Goal: Information Seeking & Learning: Learn about a topic

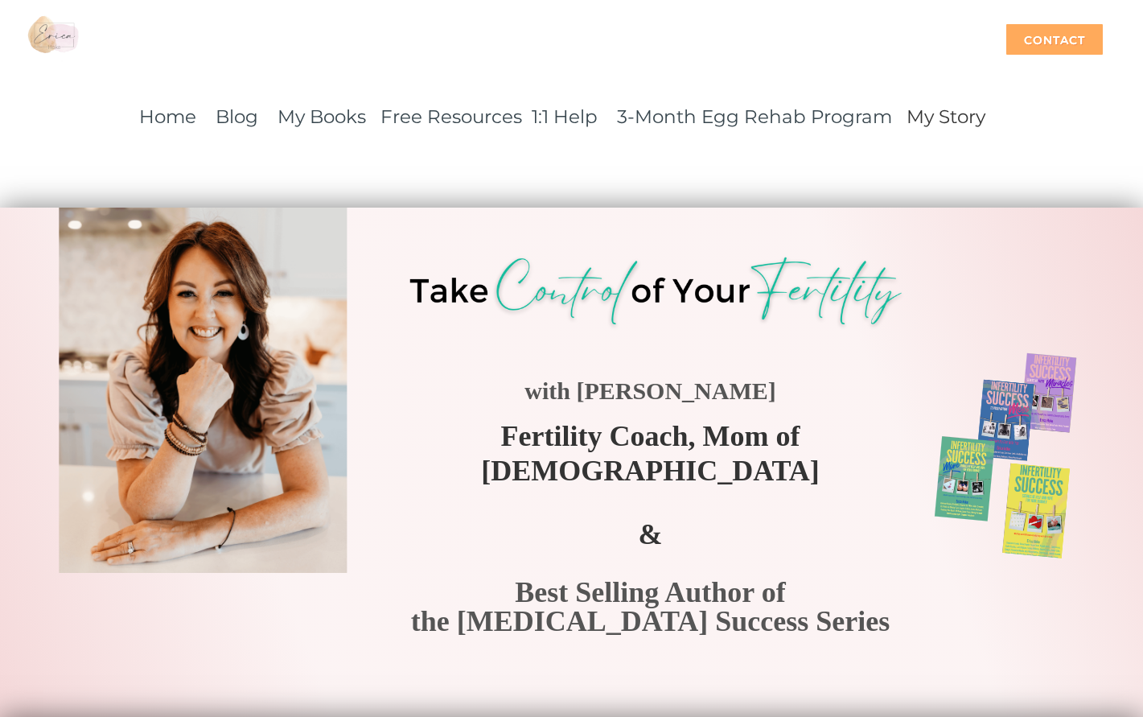
click at [1047, 47] on div "Contact" at bounding box center [1054, 39] width 97 height 31
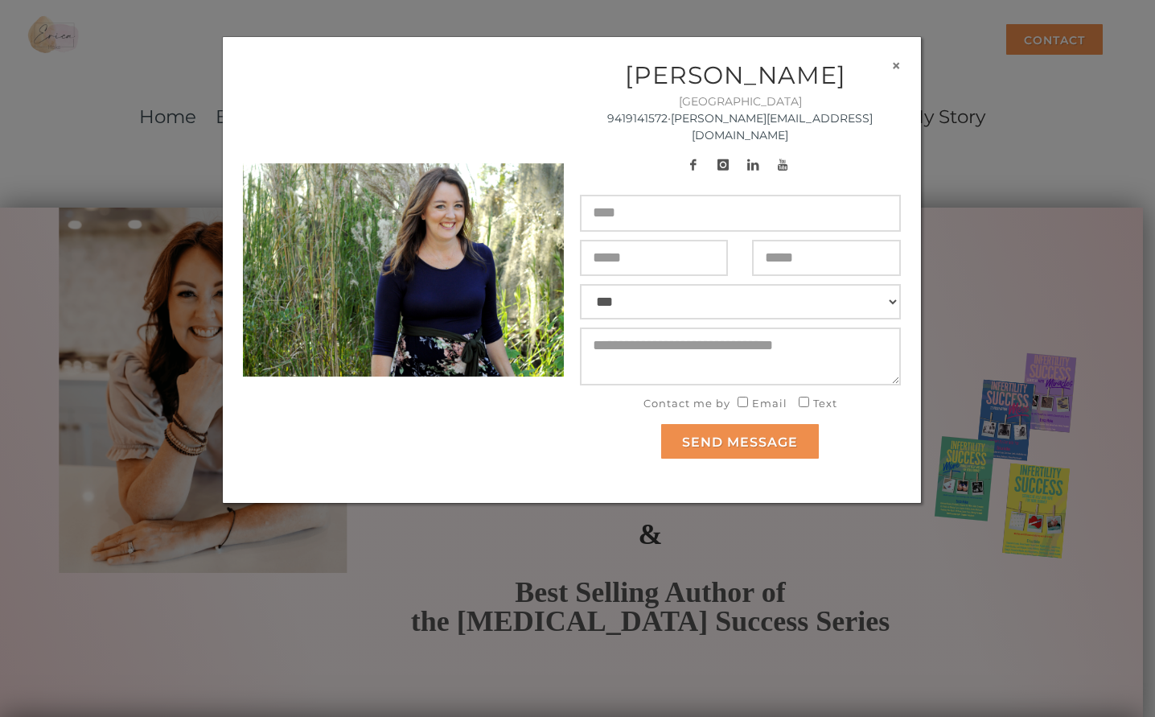
click at [894, 63] on button "×" at bounding box center [896, 65] width 10 height 17
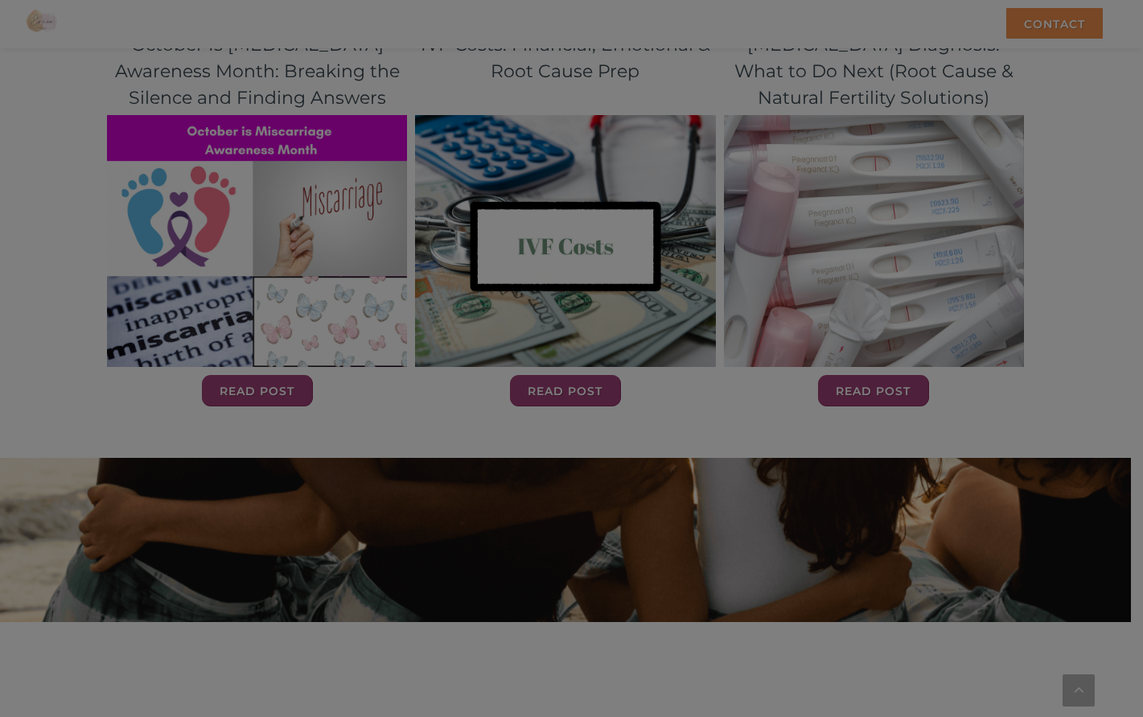
scroll to position [5337, 0]
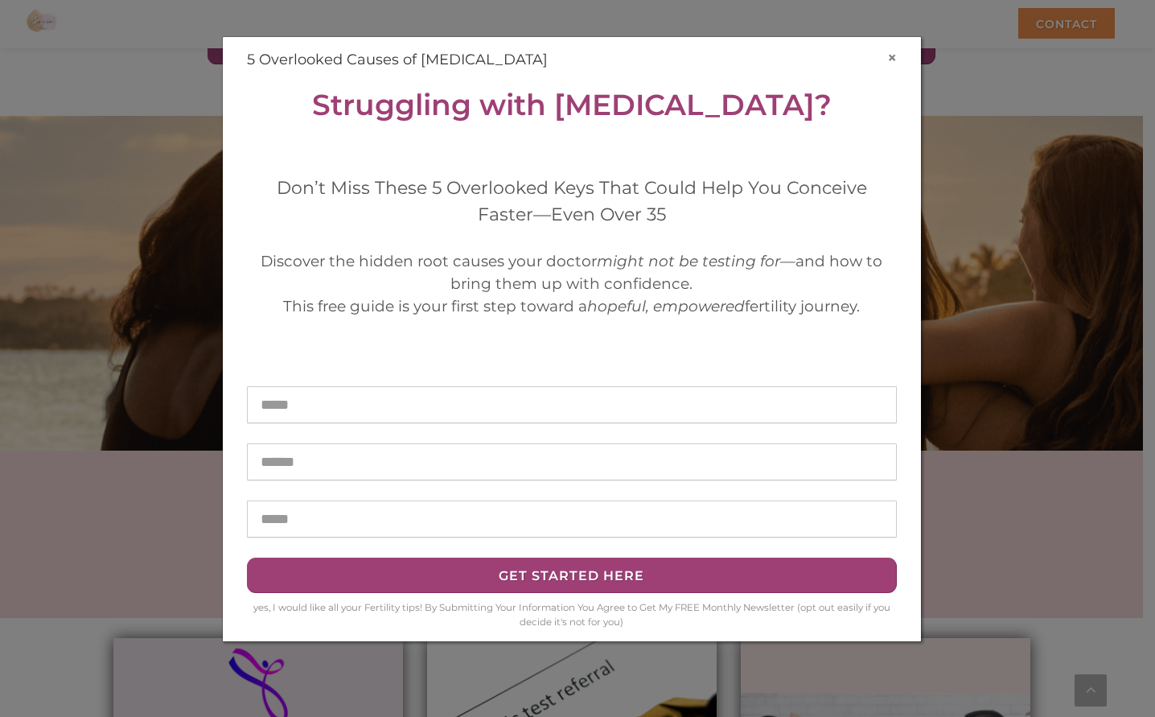
click at [895, 56] on button "×" at bounding box center [892, 57] width 10 height 17
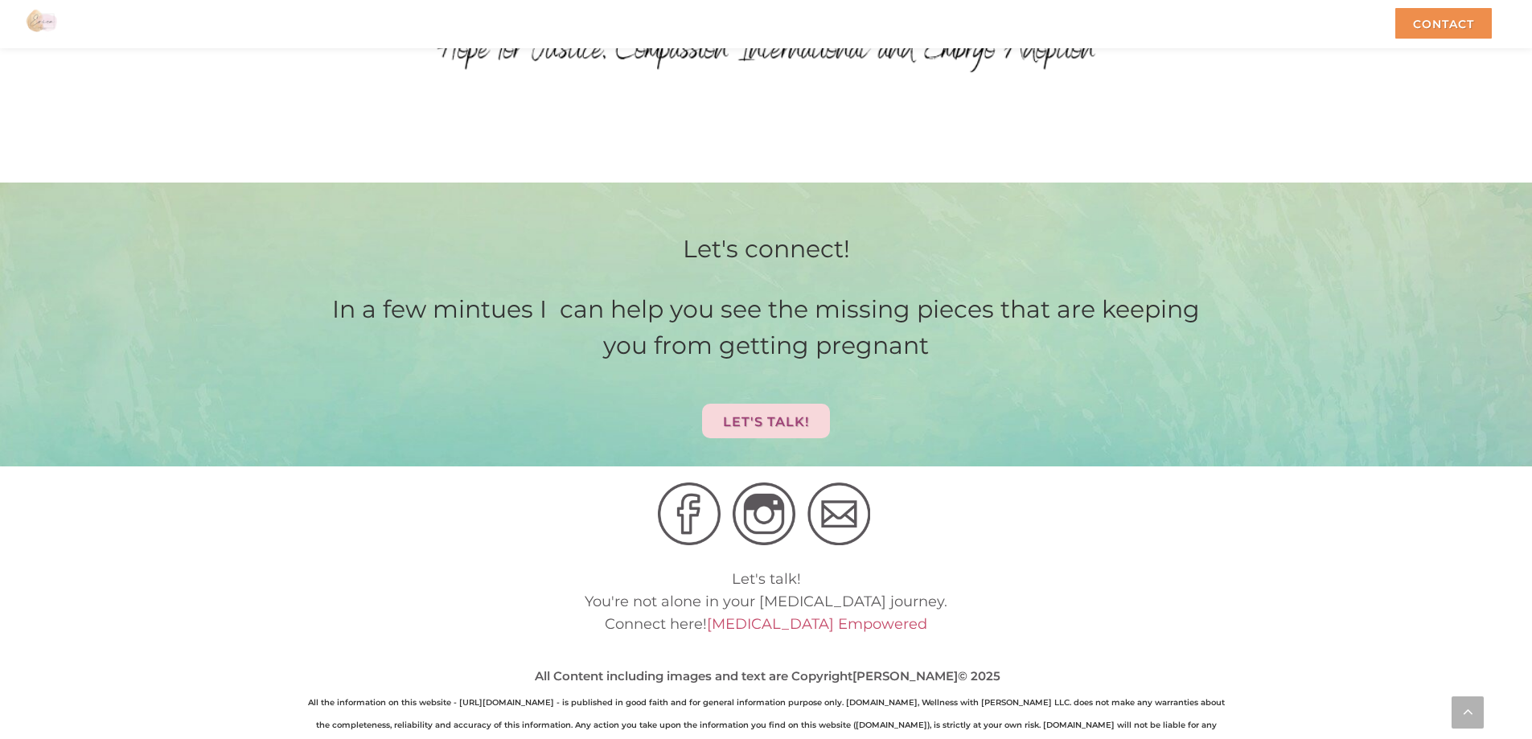
scroll to position [7530, 0]
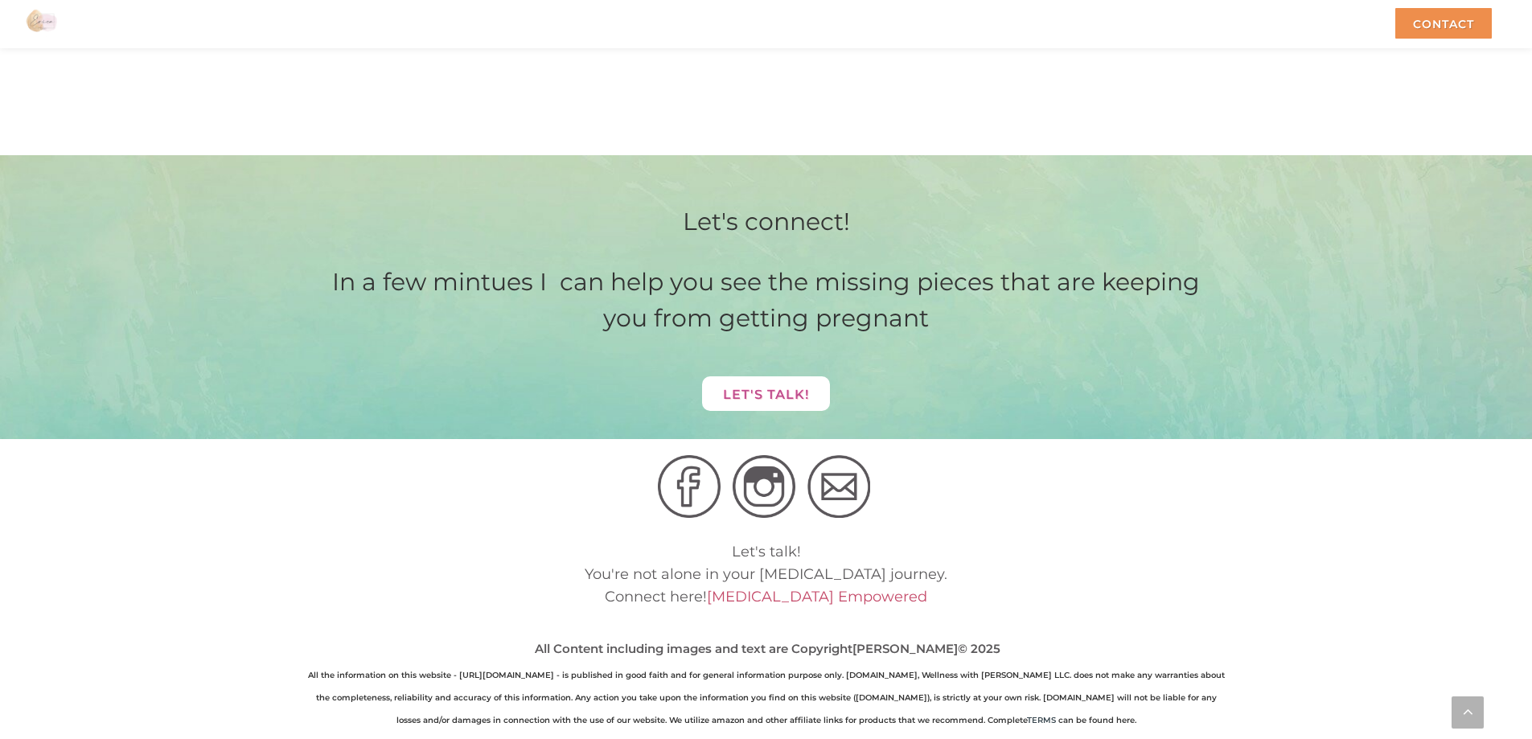
click at [766, 387] on span "let's Talk!" at bounding box center [766, 394] width 86 height 15
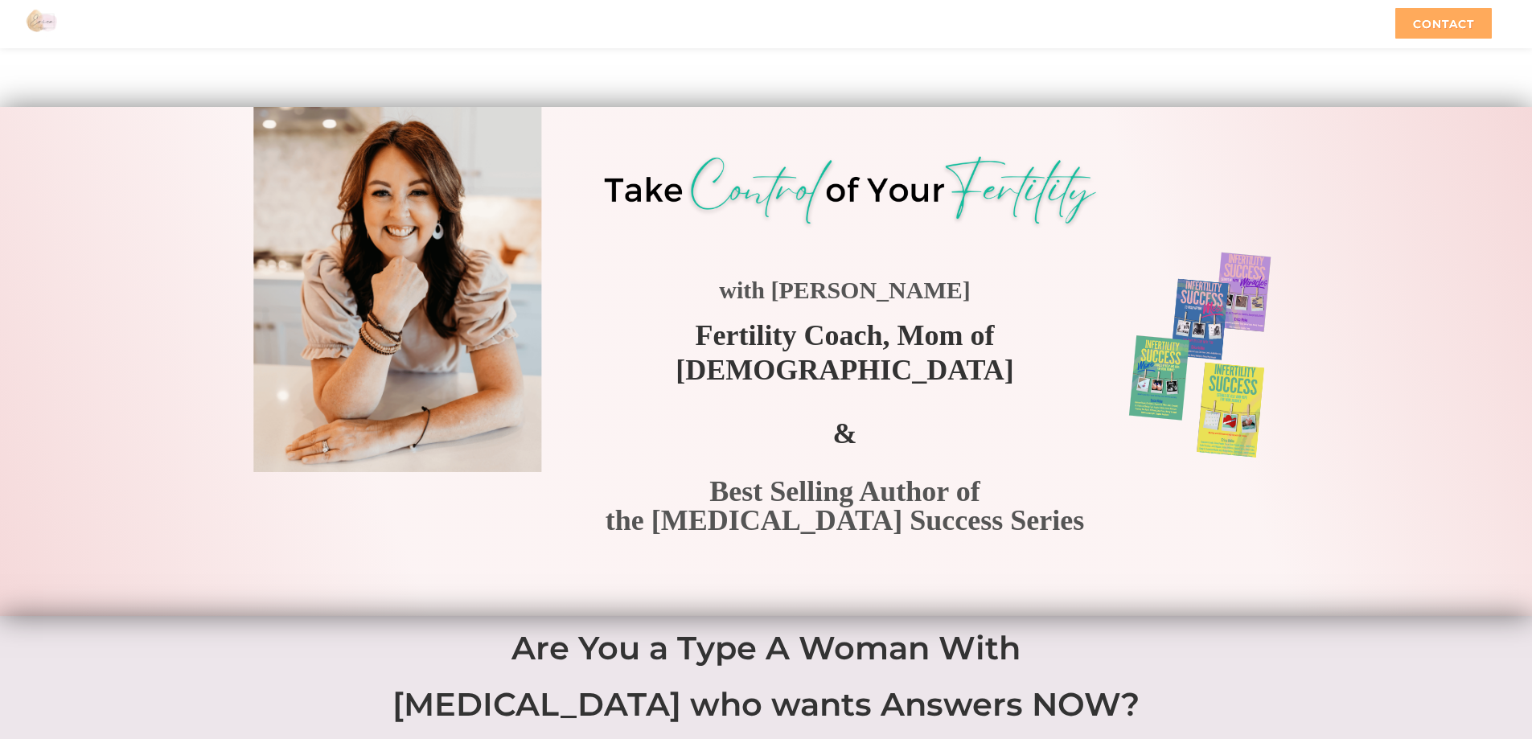
scroll to position [23, 0]
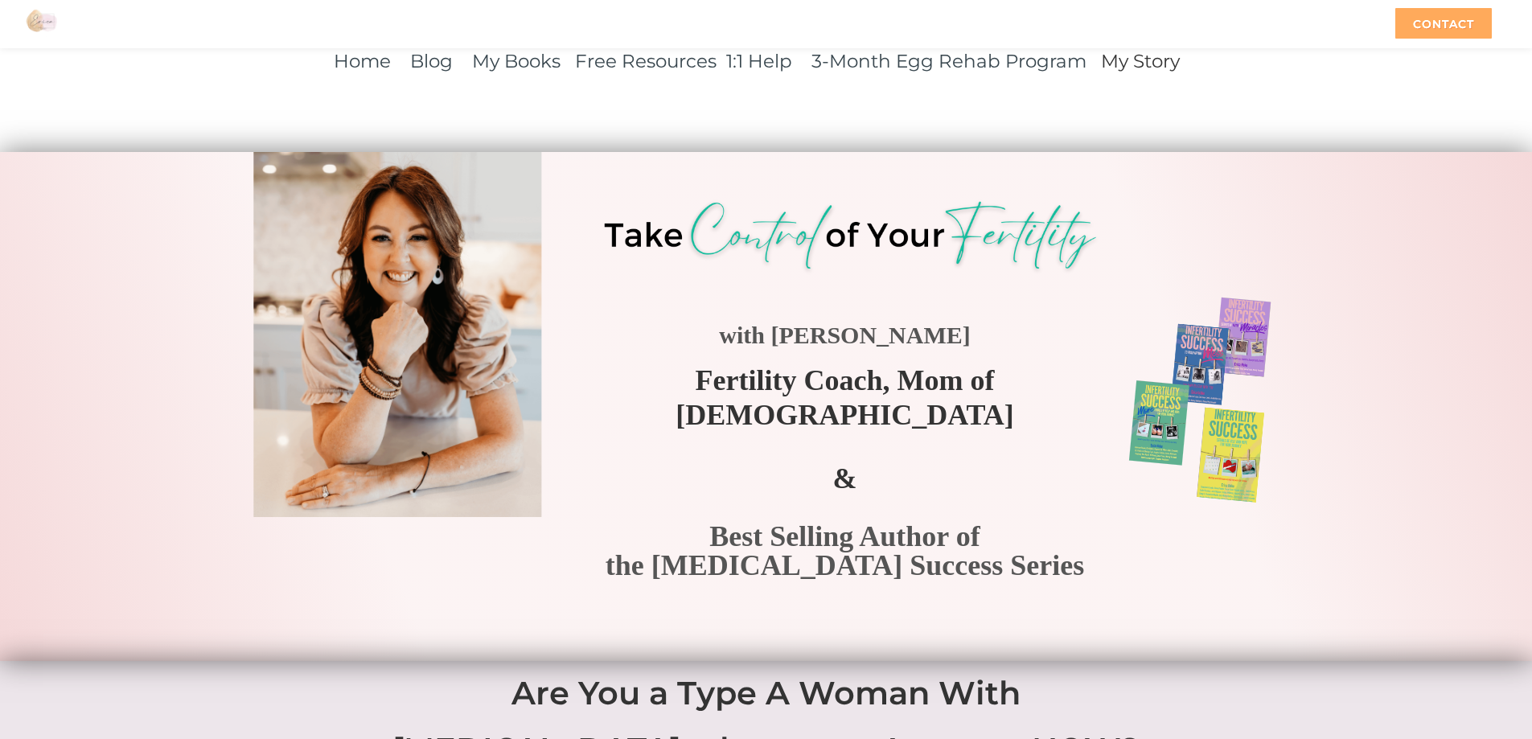
click at [1154, 18] on div "Contact" at bounding box center [1443, 23] width 97 height 31
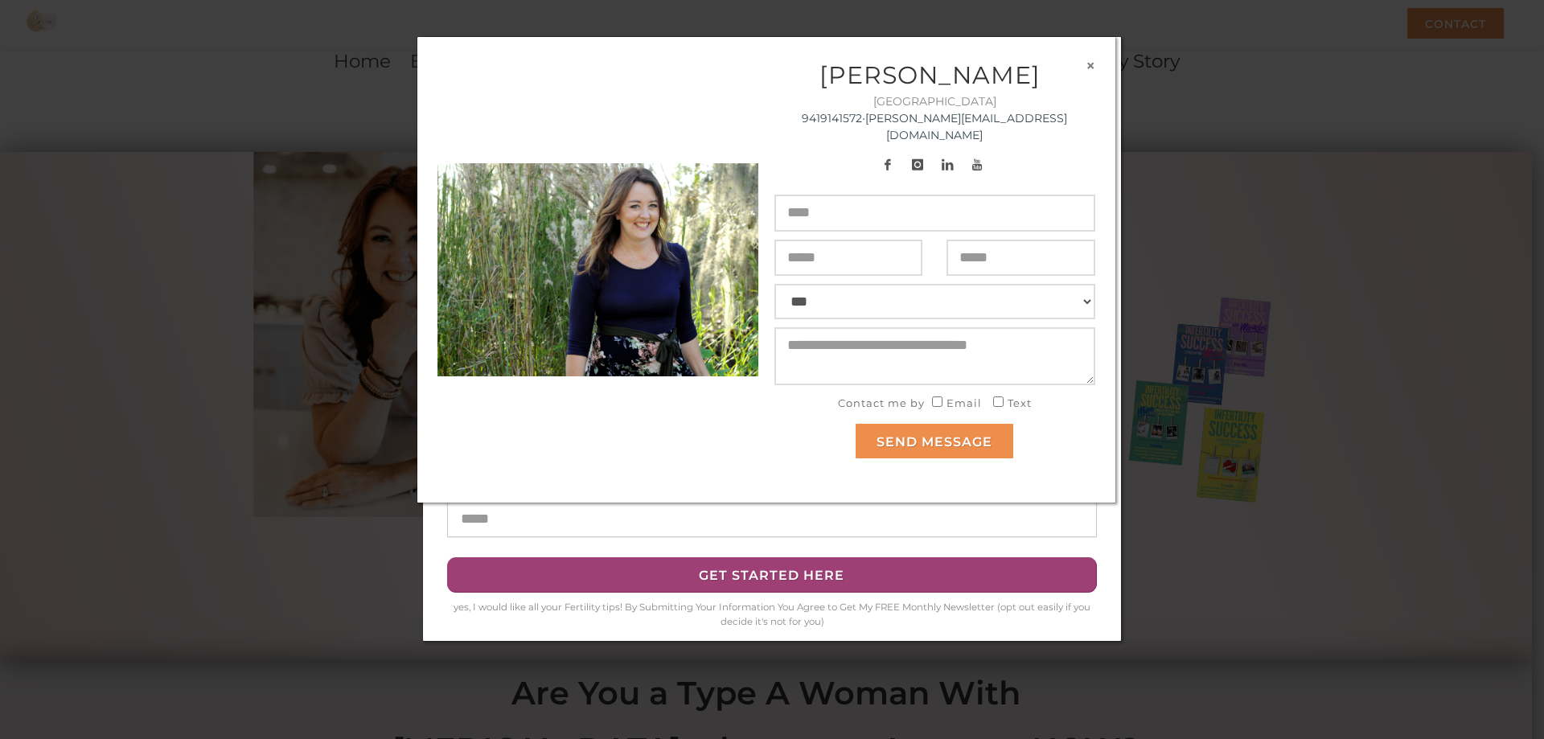
click at [1091, 64] on button "×" at bounding box center [1091, 65] width 10 height 17
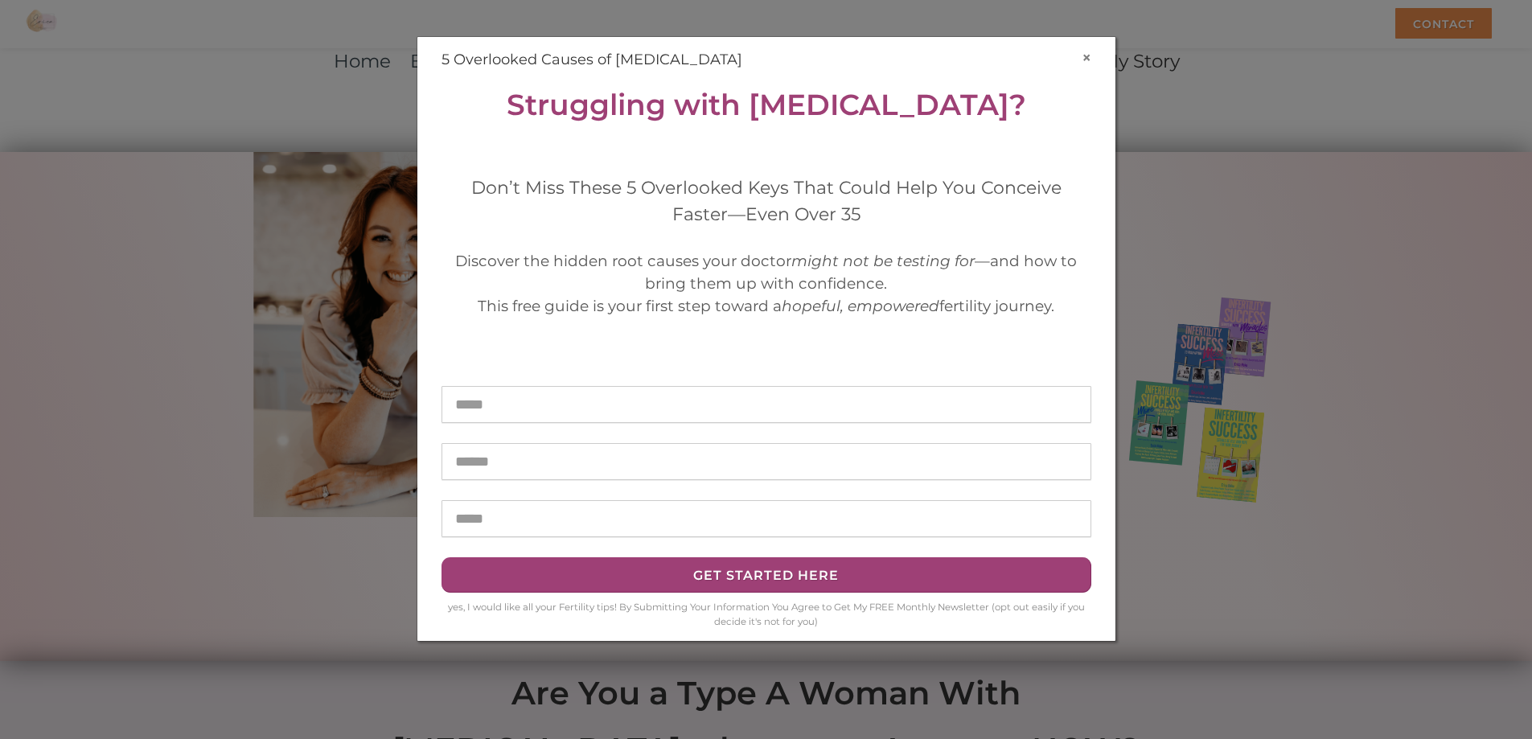
click at [1082, 57] on button "×" at bounding box center [1087, 57] width 10 height 17
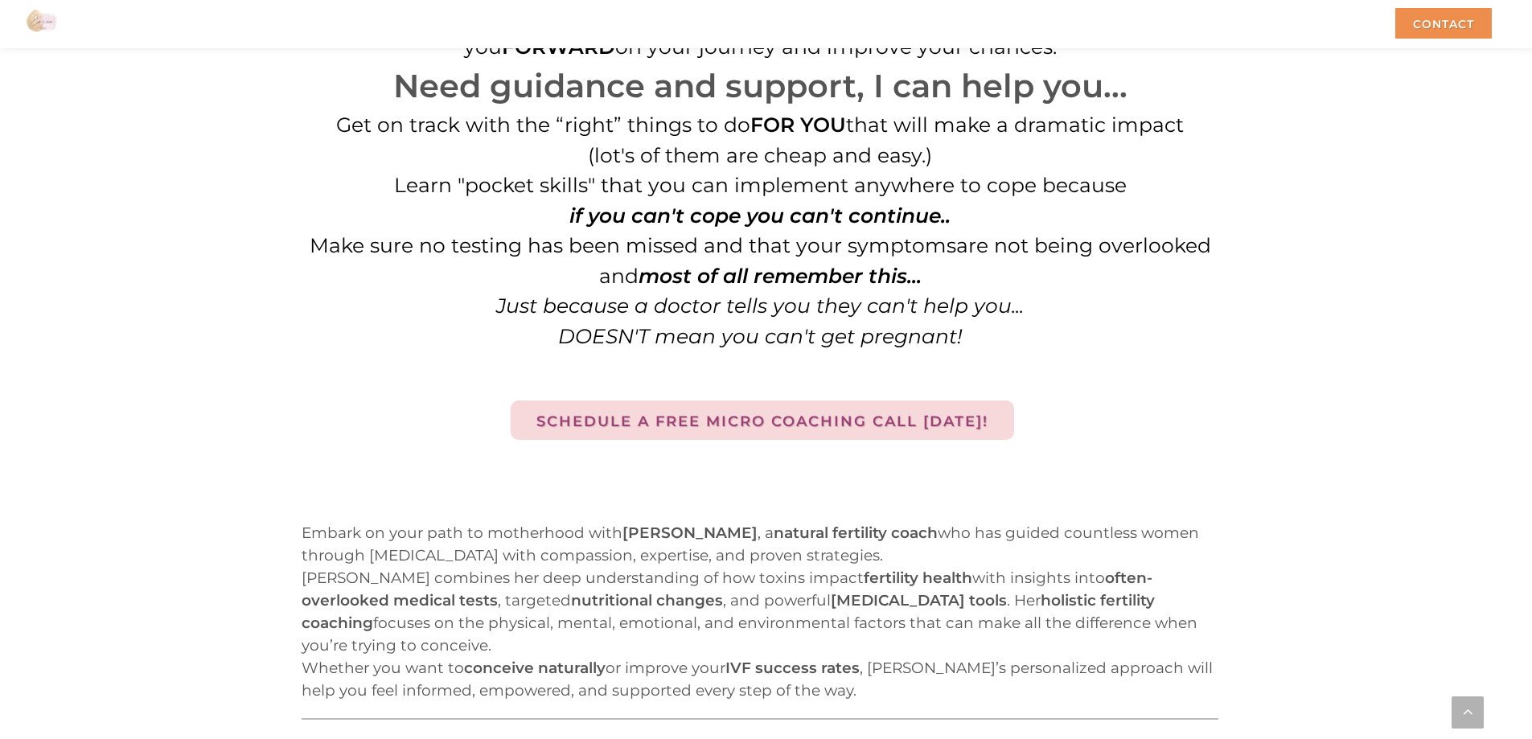
scroll to position [1905, 0]
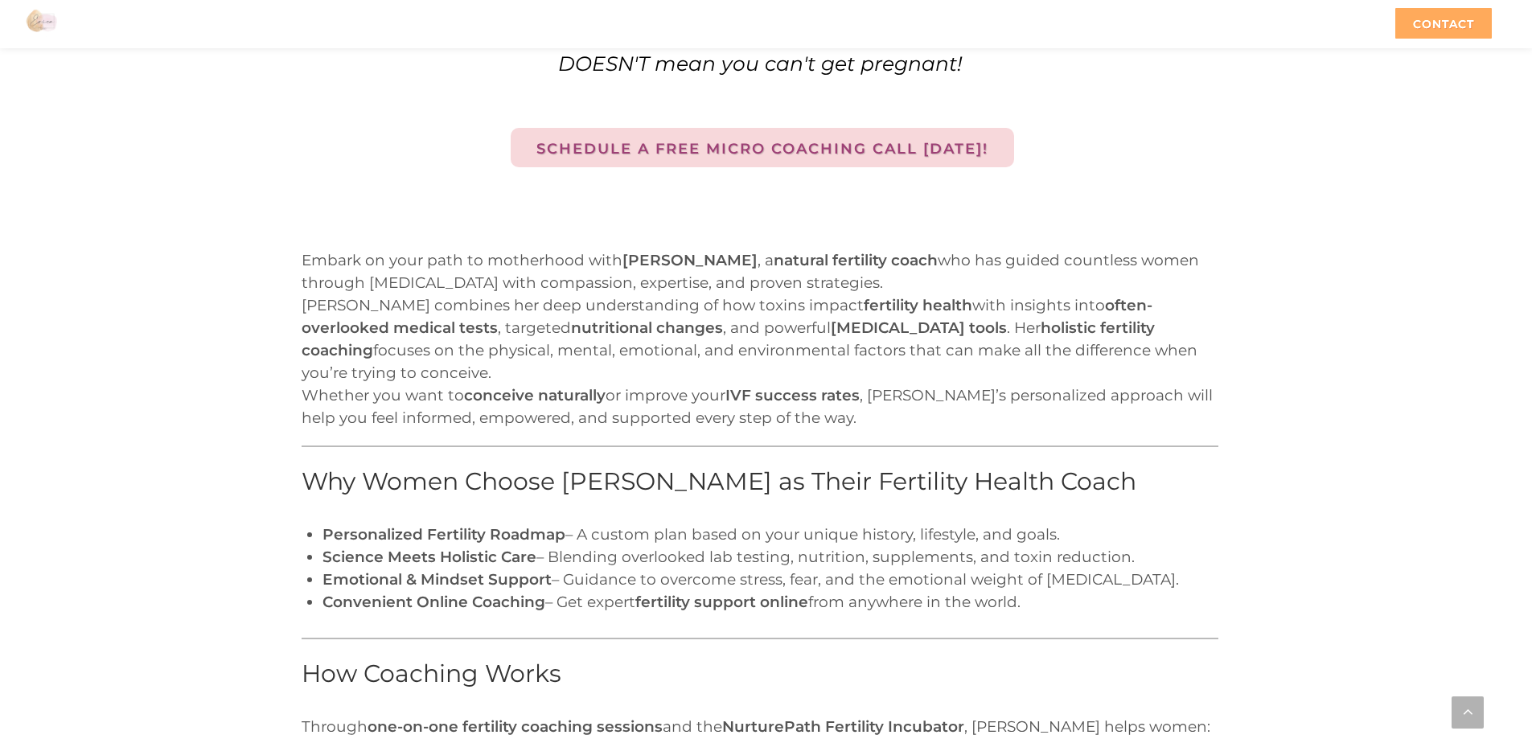
click at [1154, 22] on div "Contact" at bounding box center [1443, 23] width 97 height 31
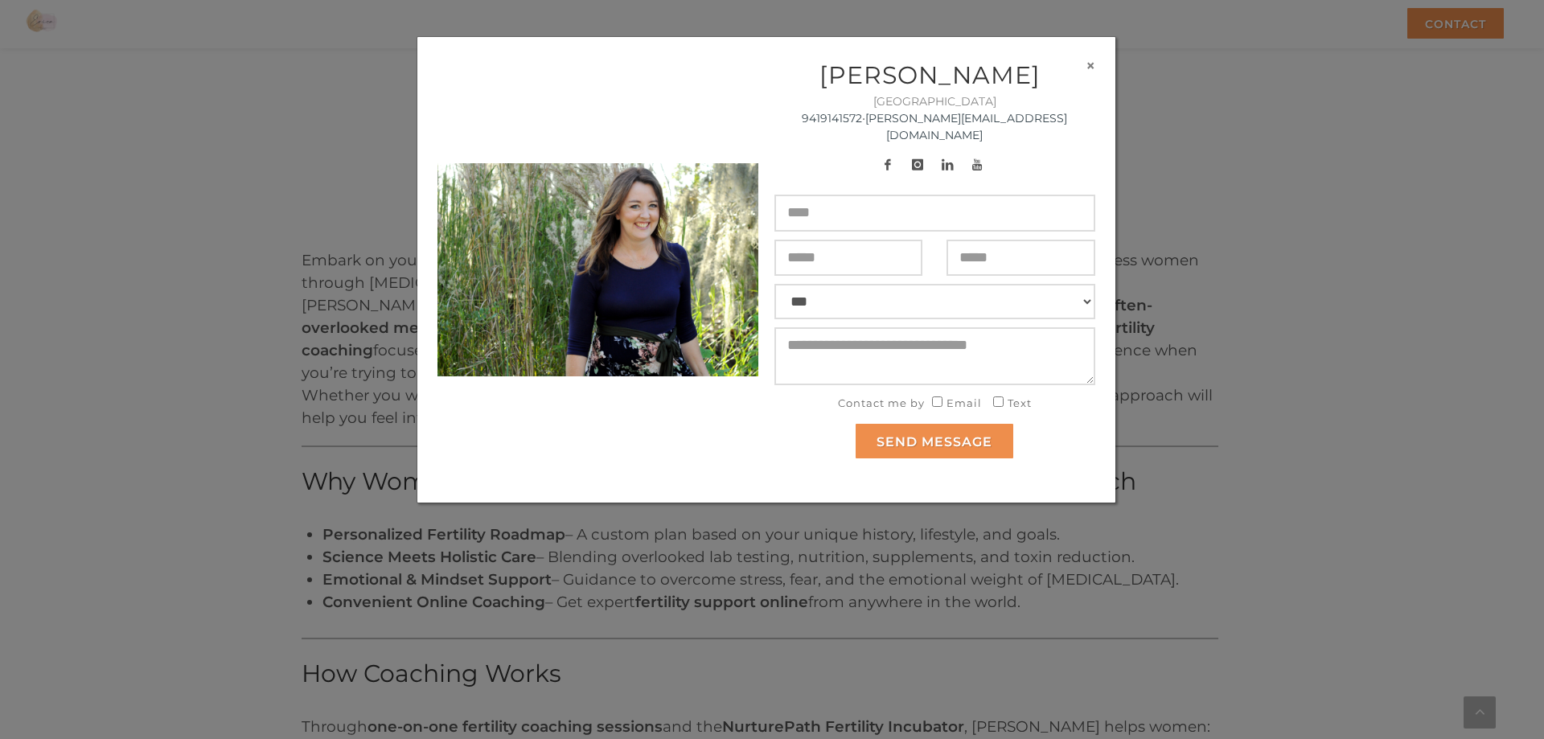
click at [1091, 71] on button "×" at bounding box center [1091, 65] width 10 height 17
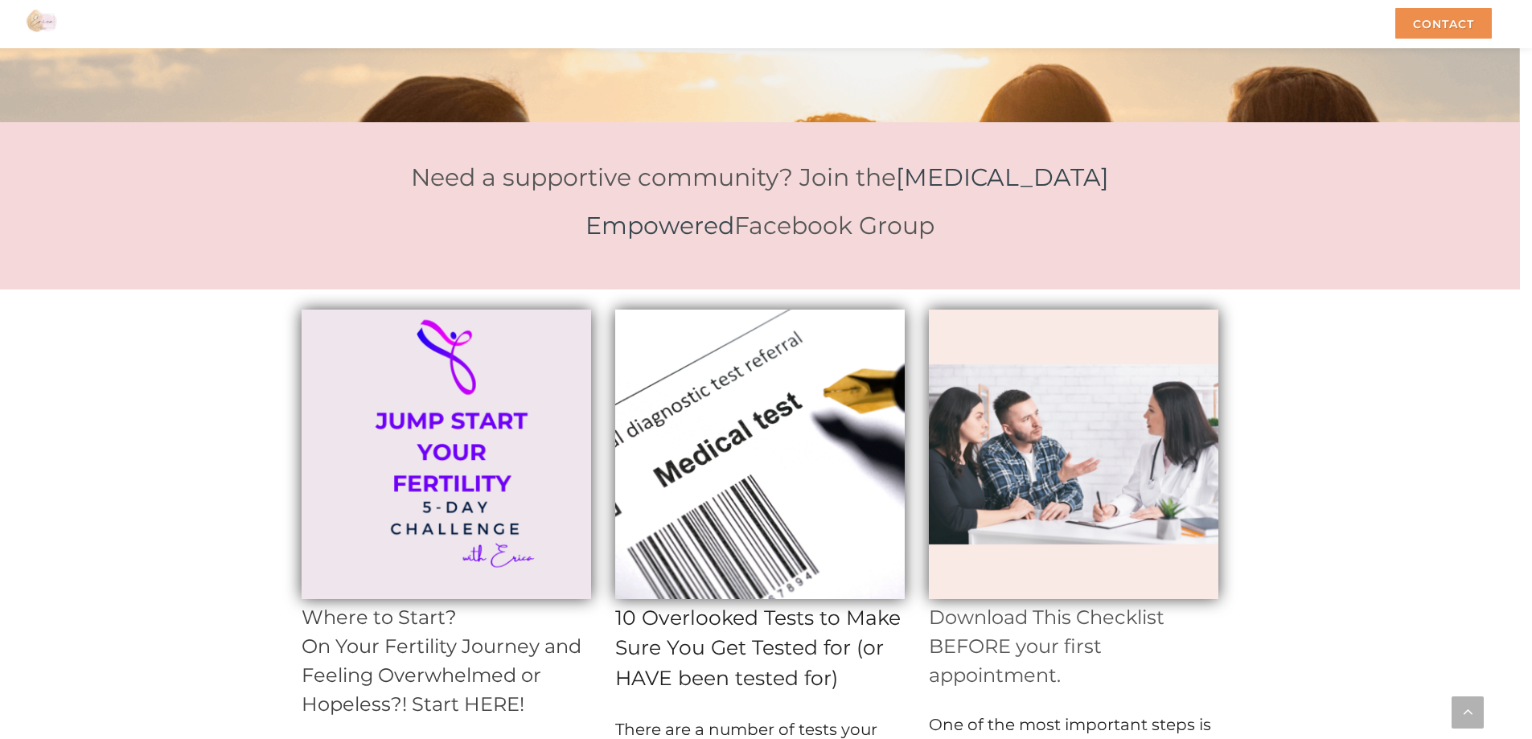
scroll to position [5551, 0]
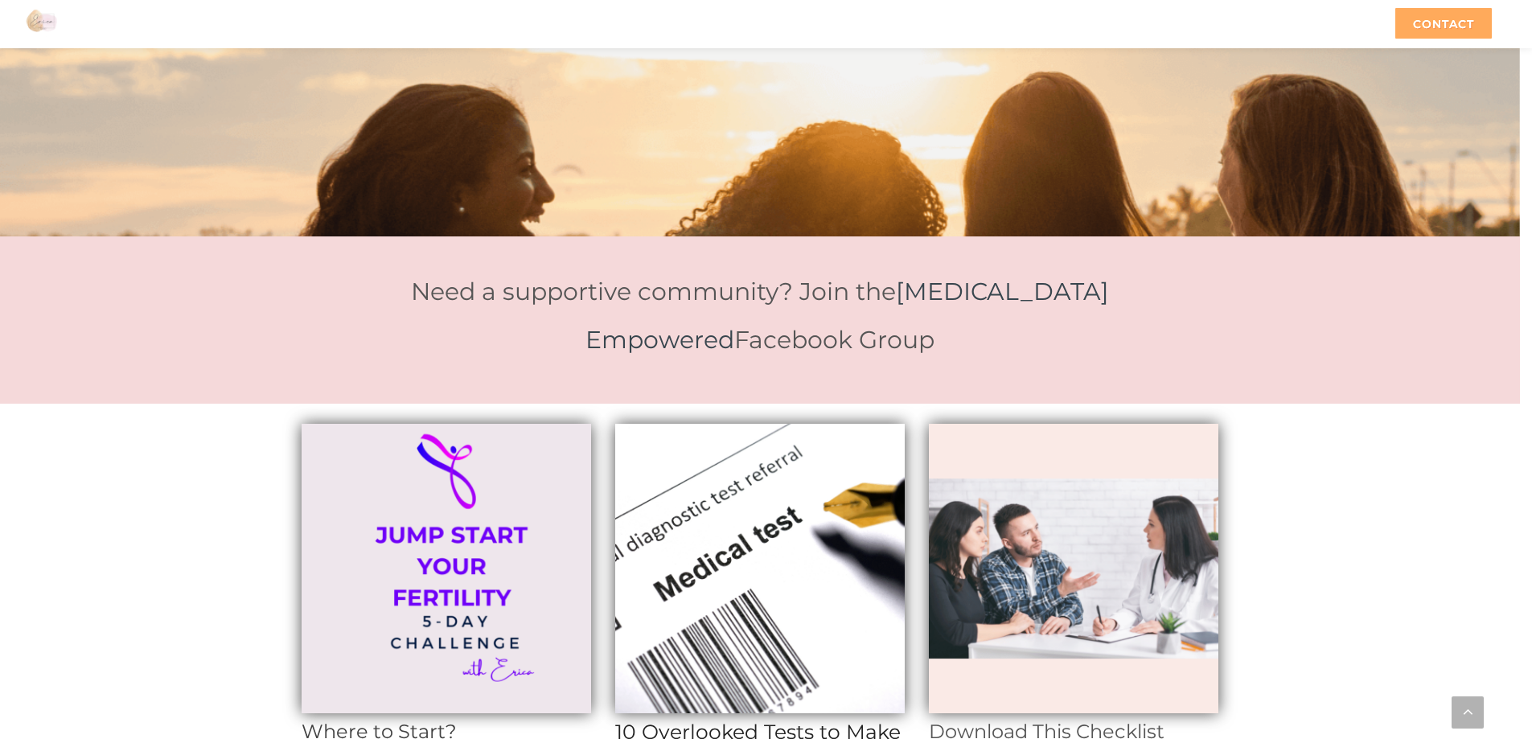
click at [1154, 27] on div "Contact" at bounding box center [1443, 23] width 97 height 31
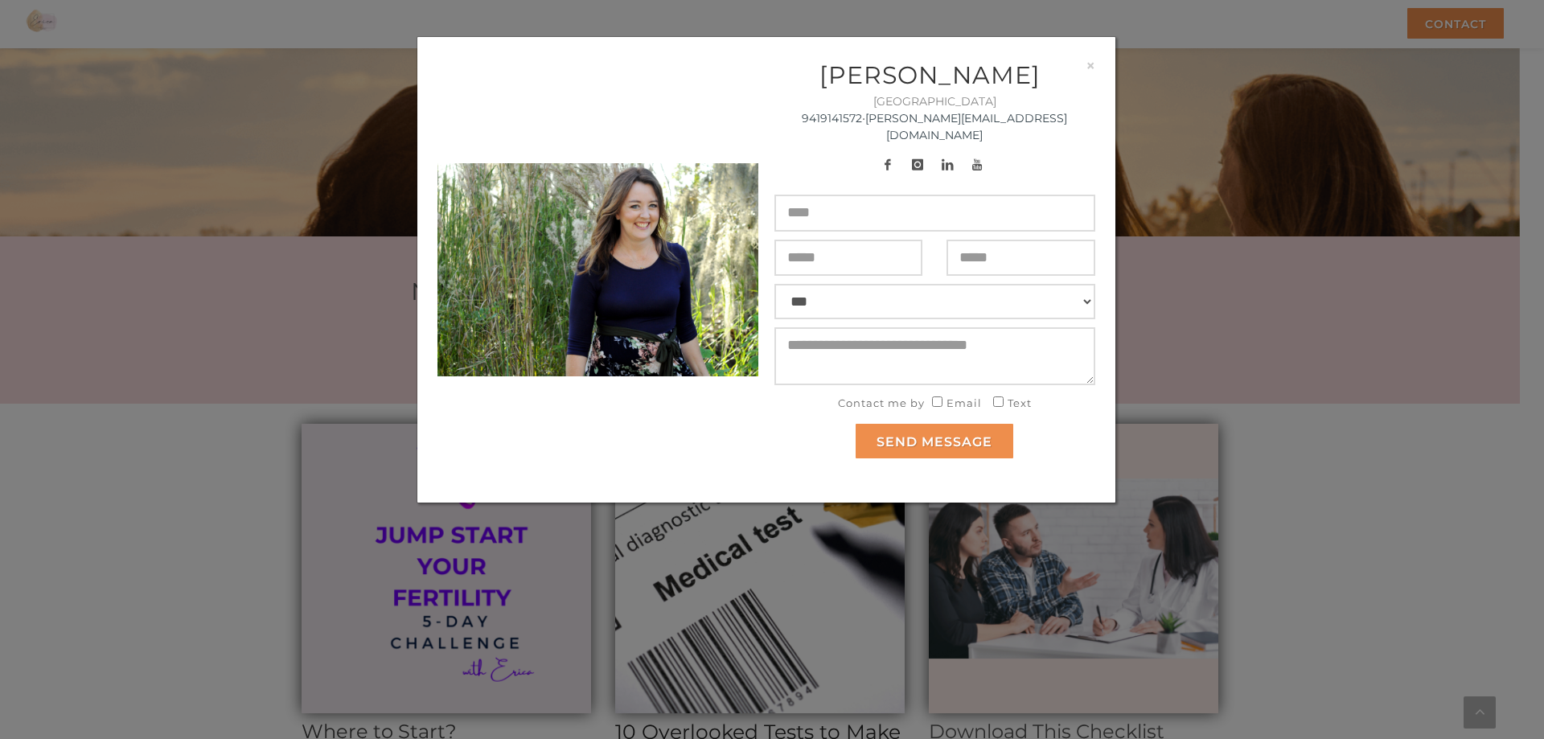
click at [1154, 363] on div "× [PERSON_NAME] USA 9419141572 • [PERSON_NAME][EMAIL_ADDRESS][DOMAIN_NAME] *** …" at bounding box center [772, 369] width 1544 height 739
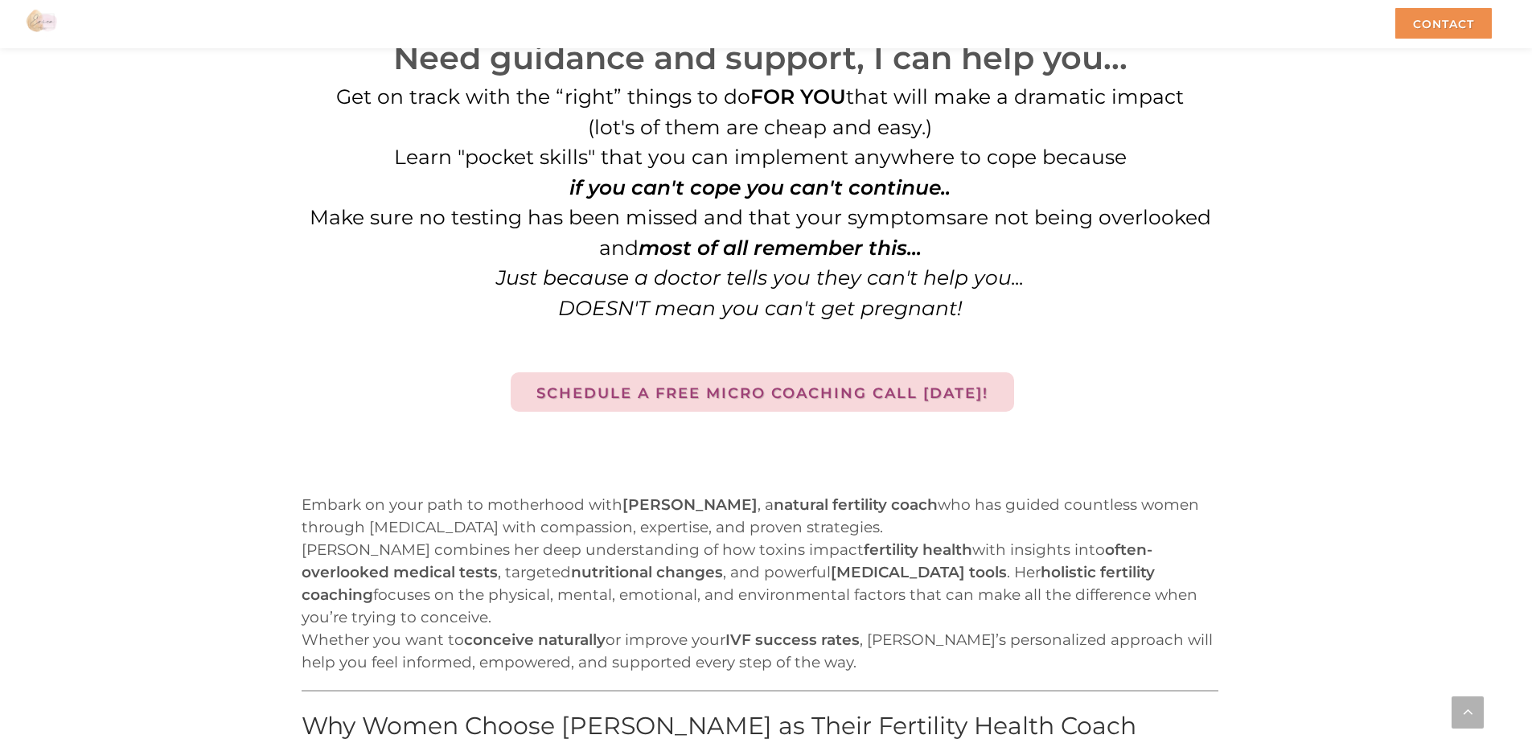
scroll to position [1802, 0]
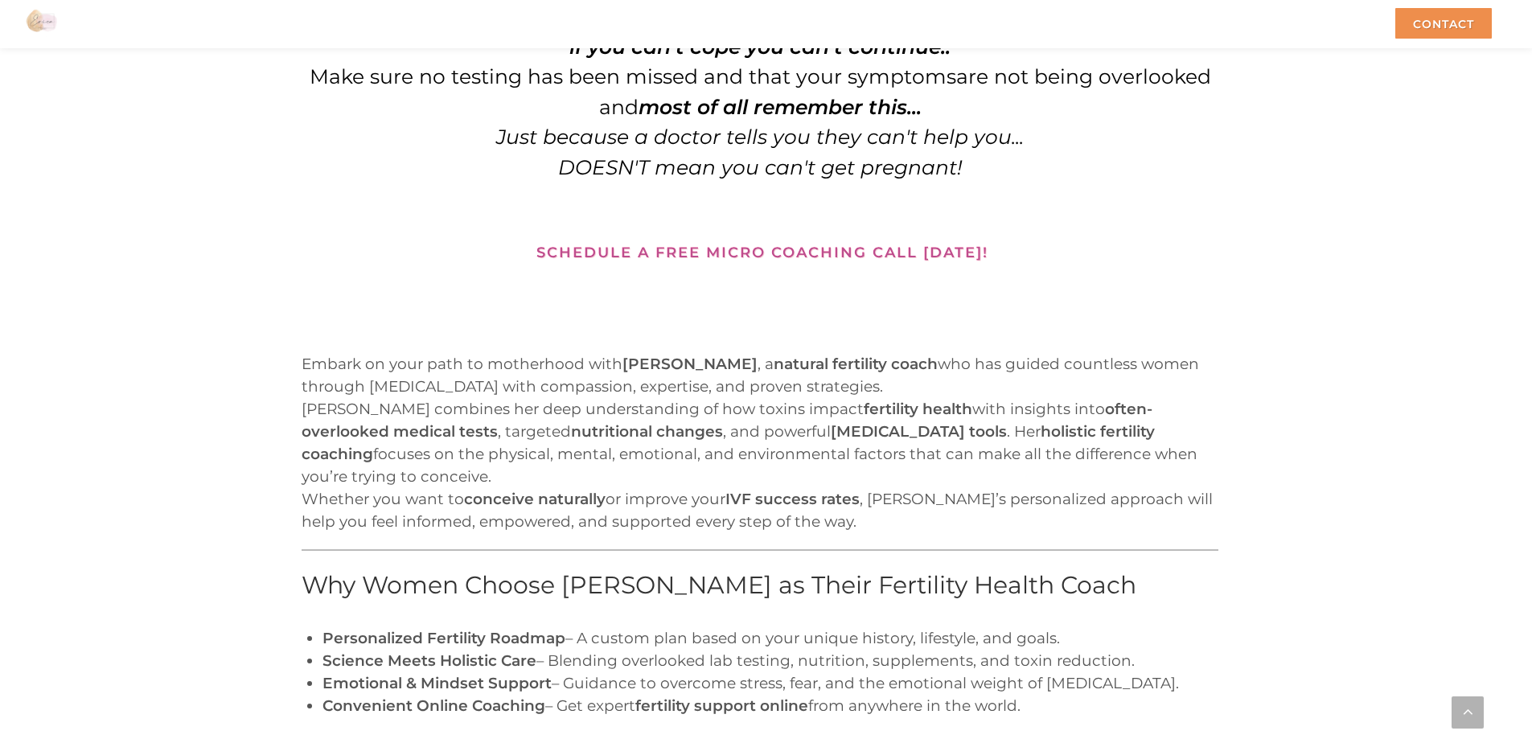
click at [868, 248] on link "Schedule a free Micro Coaching call [DATE]!" at bounding box center [762, 251] width 503 height 39
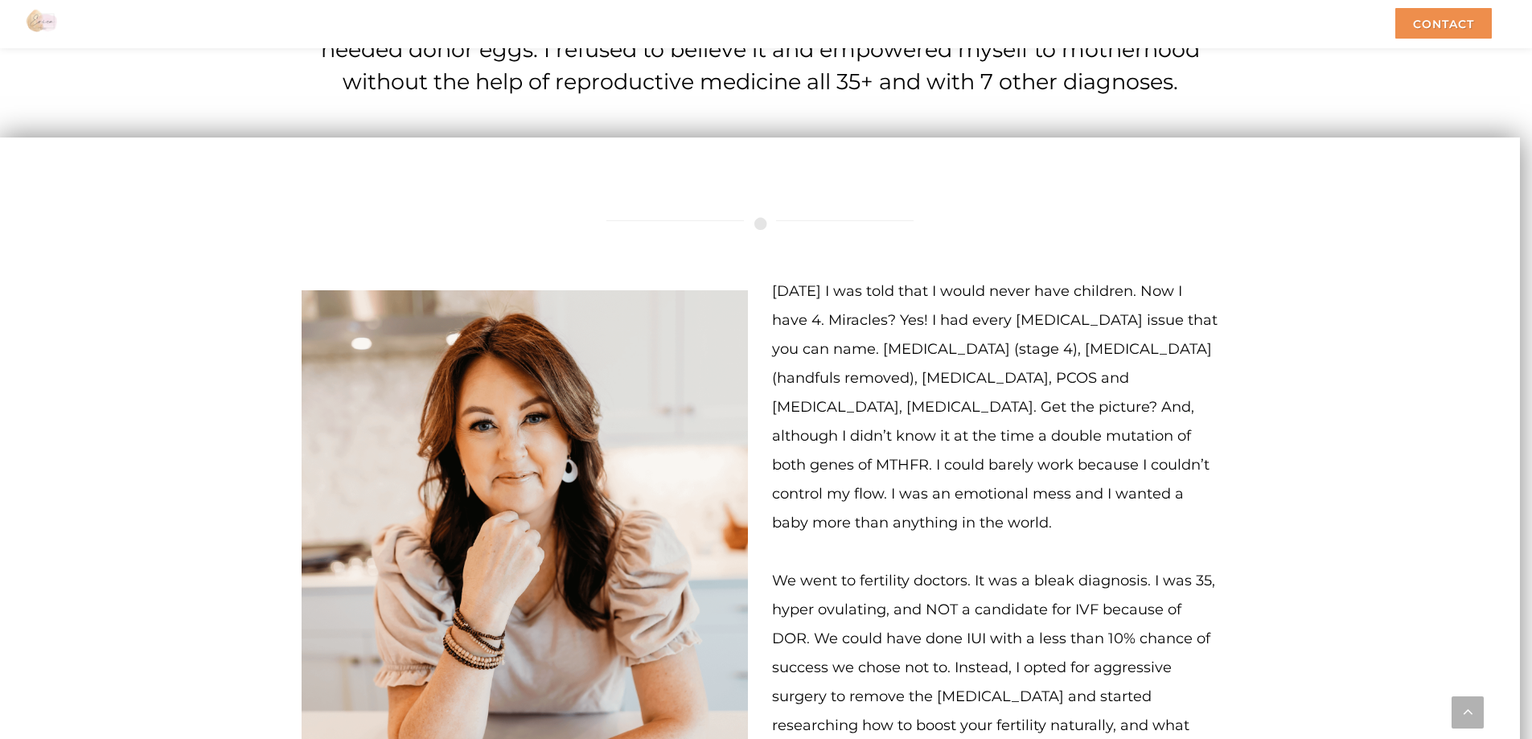
scroll to position [3946, 0]
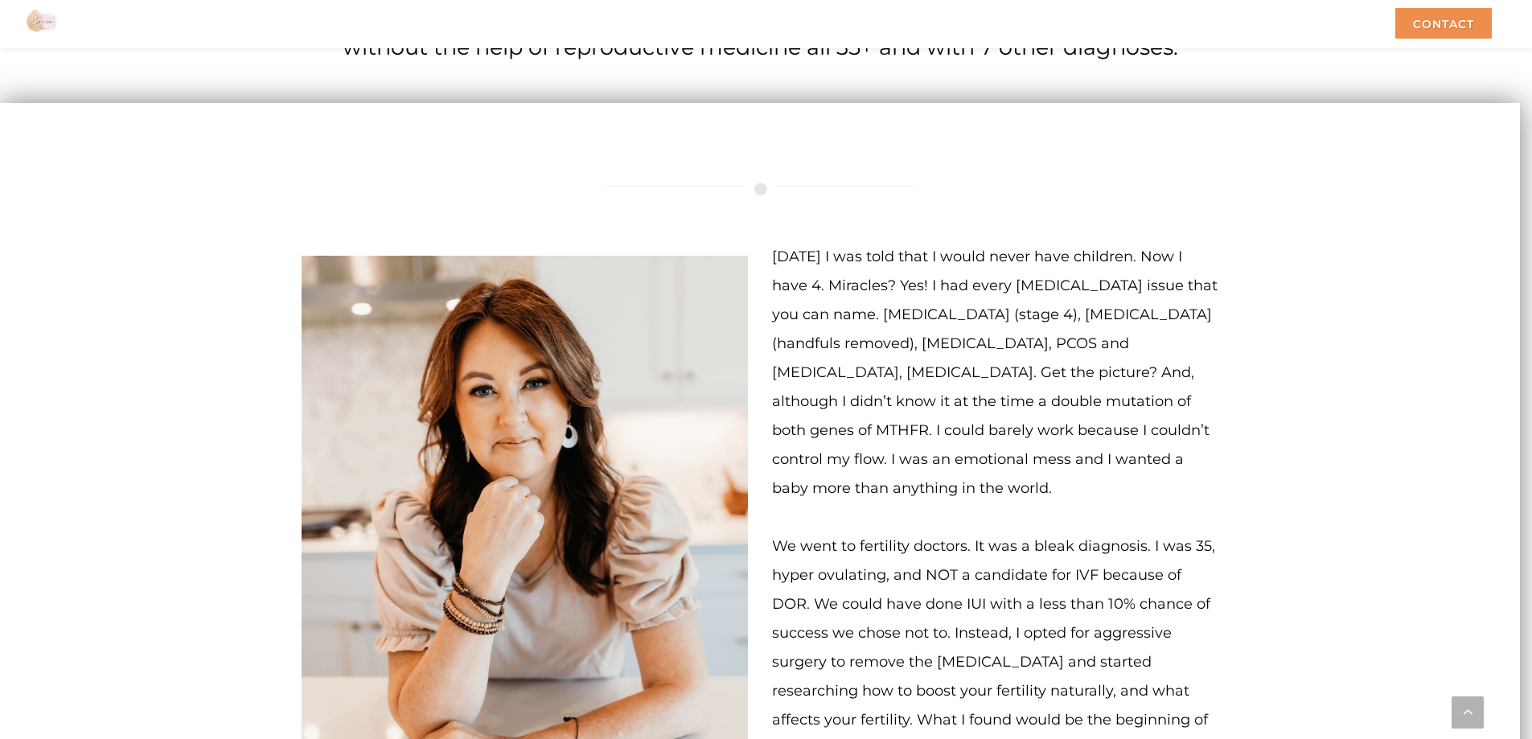
drag, startPoint x: 871, startPoint y: 469, endPoint x: 773, endPoint y: 226, distance: 262.0
click at [773, 242] on p "[DATE] I was told that I would never have children. Now I have 4. Miracles? Yes…" at bounding box center [995, 372] width 446 height 261
click at [845, 192] on div "[DATE] I was told that I would never have children. Now I have 4. Miracles? Yes…" at bounding box center [760, 547] width 941 height 793
drag, startPoint x: 866, startPoint y: 471, endPoint x: 771, endPoint y: 228, distance: 261.8
click at [771, 242] on div "[DATE] I was told that I would never have children. Now I have 4. Miracles? Yes…" at bounding box center [995, 593] width 471 height 702
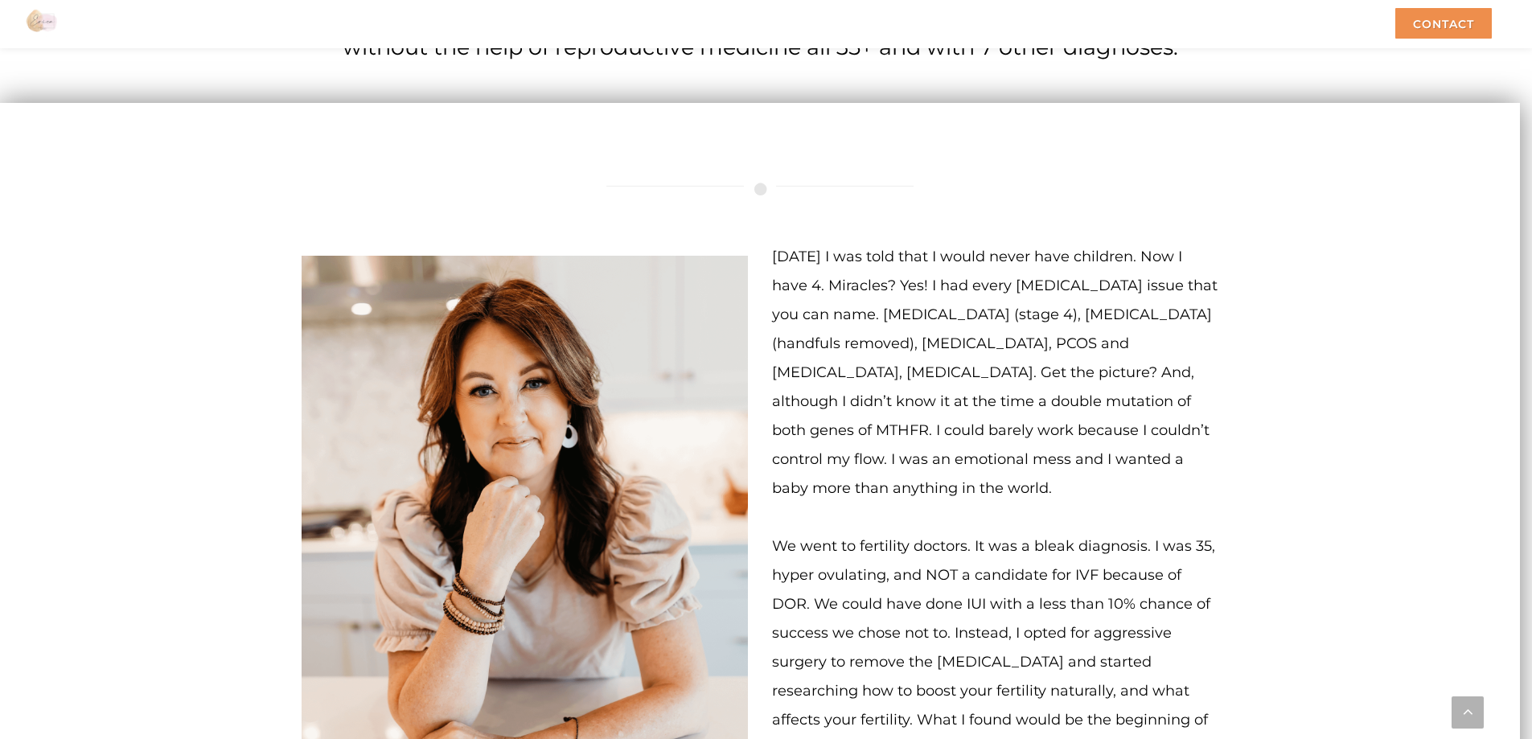
click at [830, 187] on div "[DATE] I was told that I would never have children. Now I have 4. Miracles? Yes…" at bounding box center [760, 547] width 941 height 793
drag, startPoint x: 770, startPoint y: 231, endPoint x: 865, endPoint y: 462, distance: 249.6
click at [865, 462] on div "[DATE] I was told that I would never have children. Now I have 4. Miracles? Yes…" at bounding box center [995, 593] width 471 height 702
click at [865, 464] on p "[DATE] I was told that I would never have children. Now I have 4. Miracles? Yes…" at bounding box center [995, 372] width 446 height 261
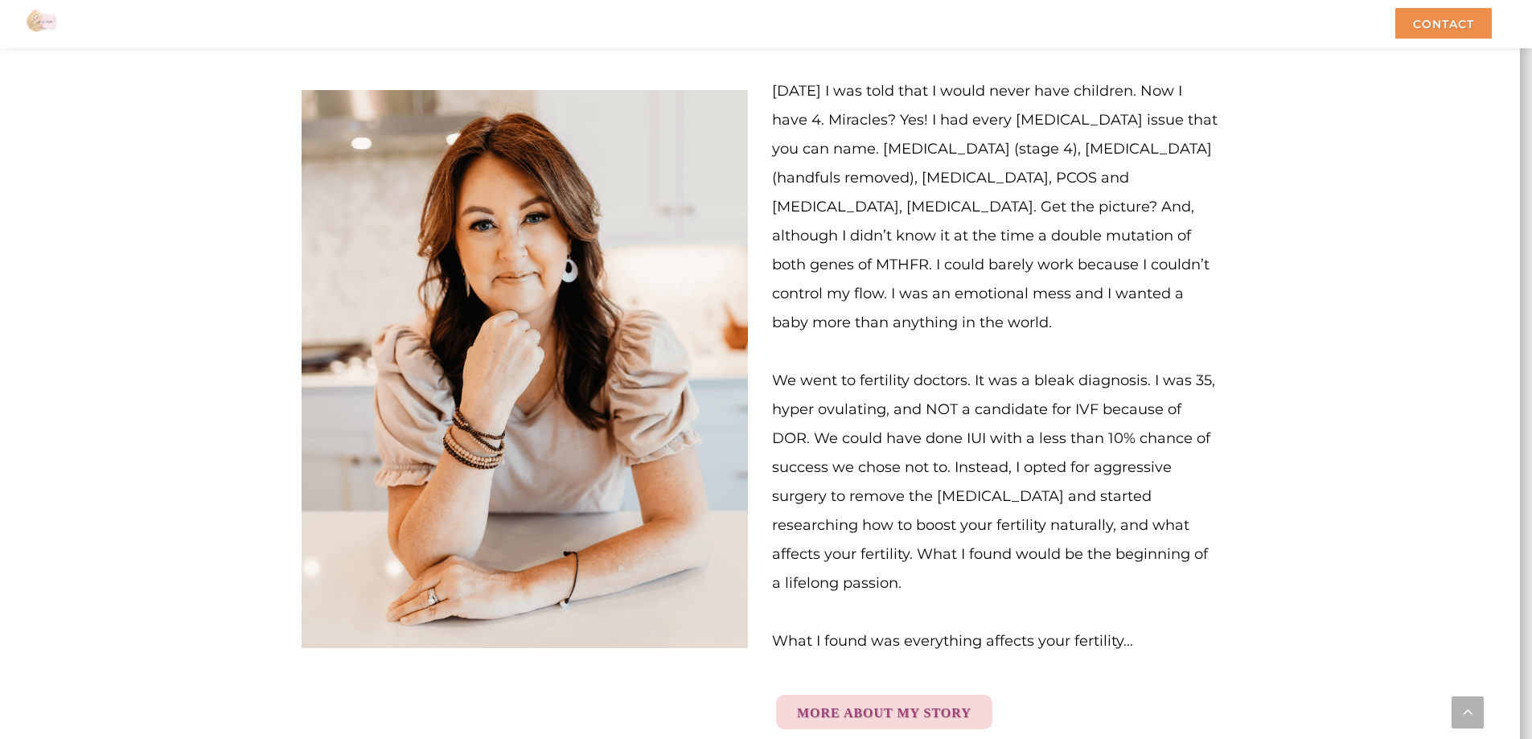
scroll to position [4161, 0]
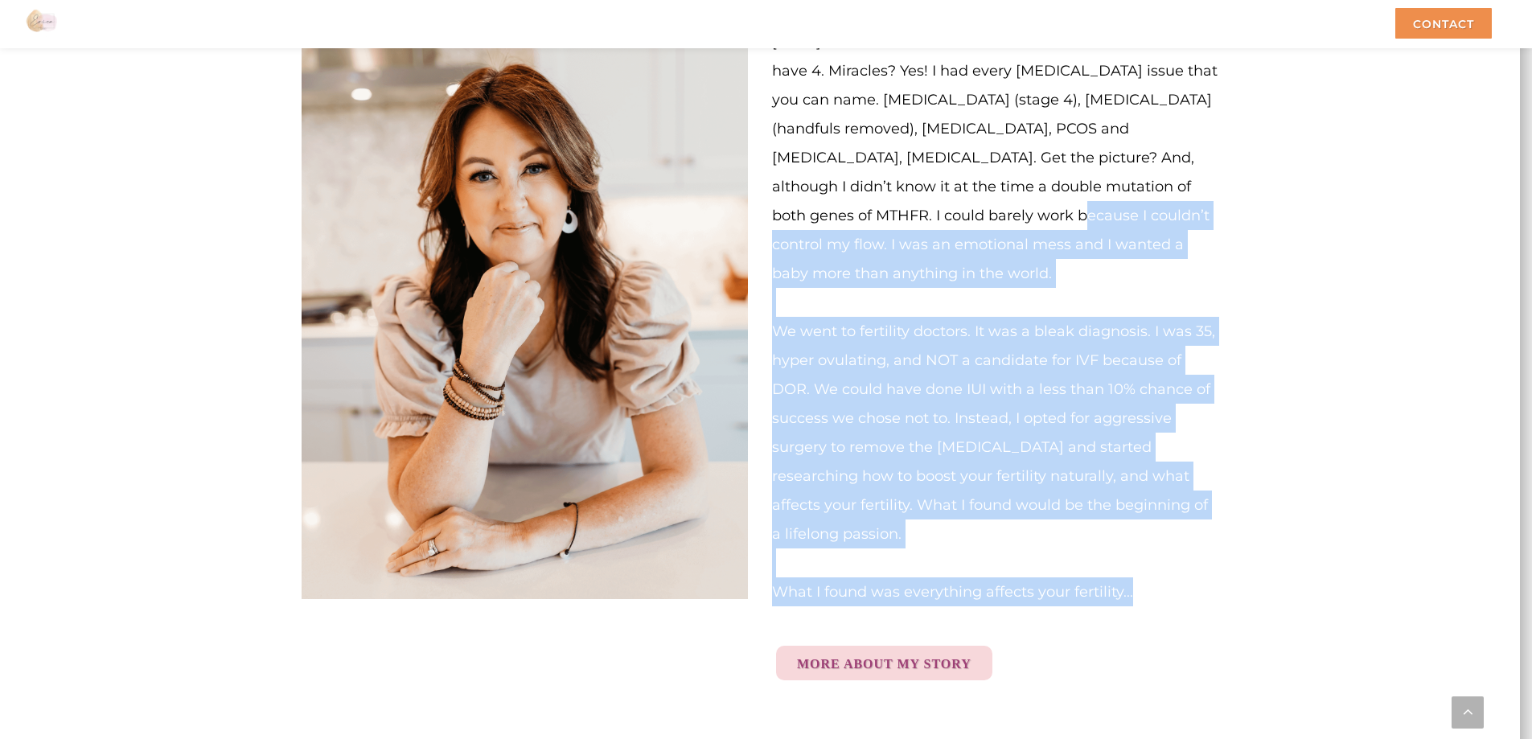
drag, startPoint x: 1149, startPoint y: 545, endPoint x: 836, endPoint y: 192, distance: 471.2
click at [836, 192] on div "[DATE] I was told that I would never have children. Now I have 4. Miracles? Yes…" at bounding box center [995, 378] width 446 height 702
click at [884, 263] on p "[DATE] I was told that I would never have children. Now I have 4. Miracles? Yes…" at bounding box center [995, 157] width 446 height 261
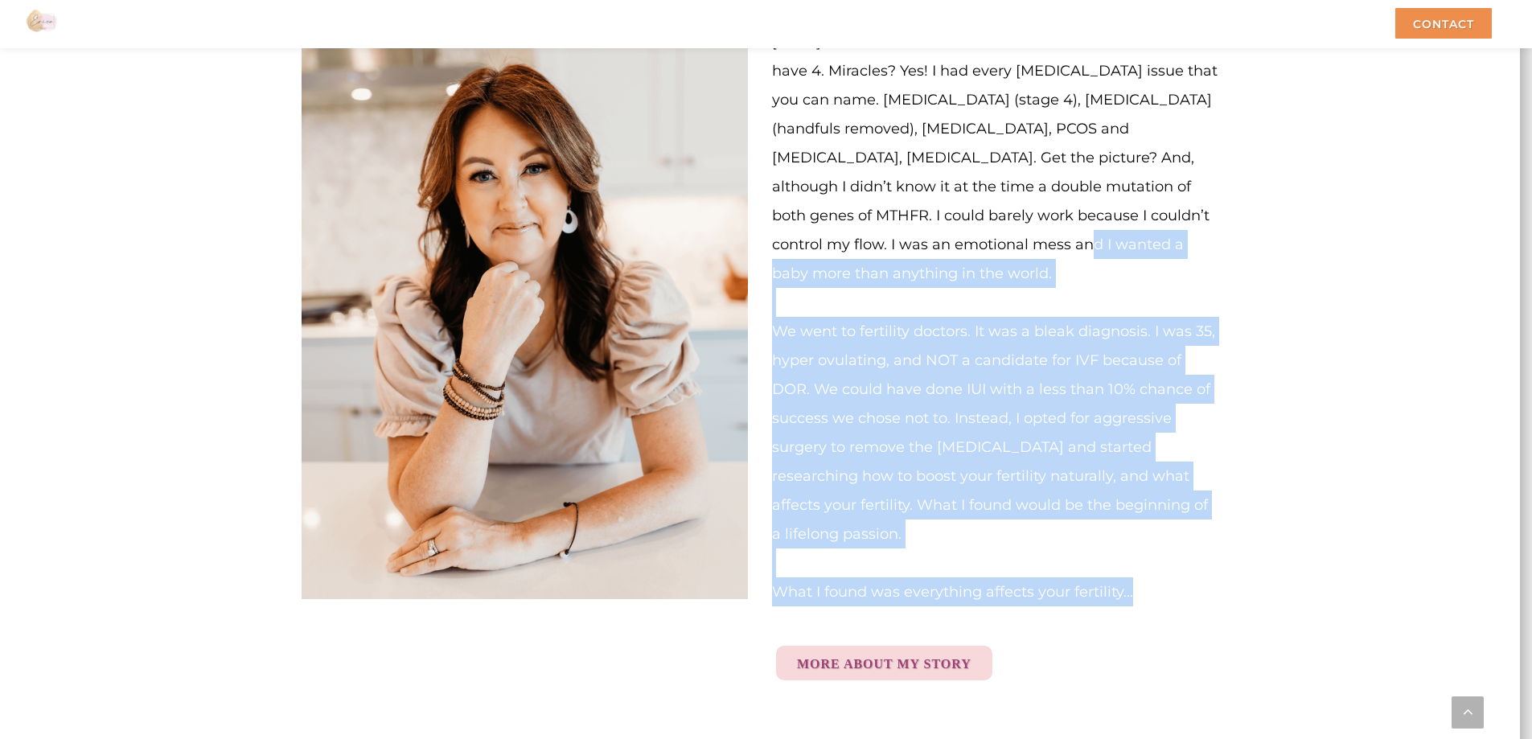
drag, startPoint x: 1141, startPoint y: 545, endPoint x: 873, endPoint y: 210, distance: 428.6
click at [873, 211] on div "[DATE] I was told that I would never have children. Now I have 4. Miracles? Yes…" at bounding box center [995, 378] width 446 height 702
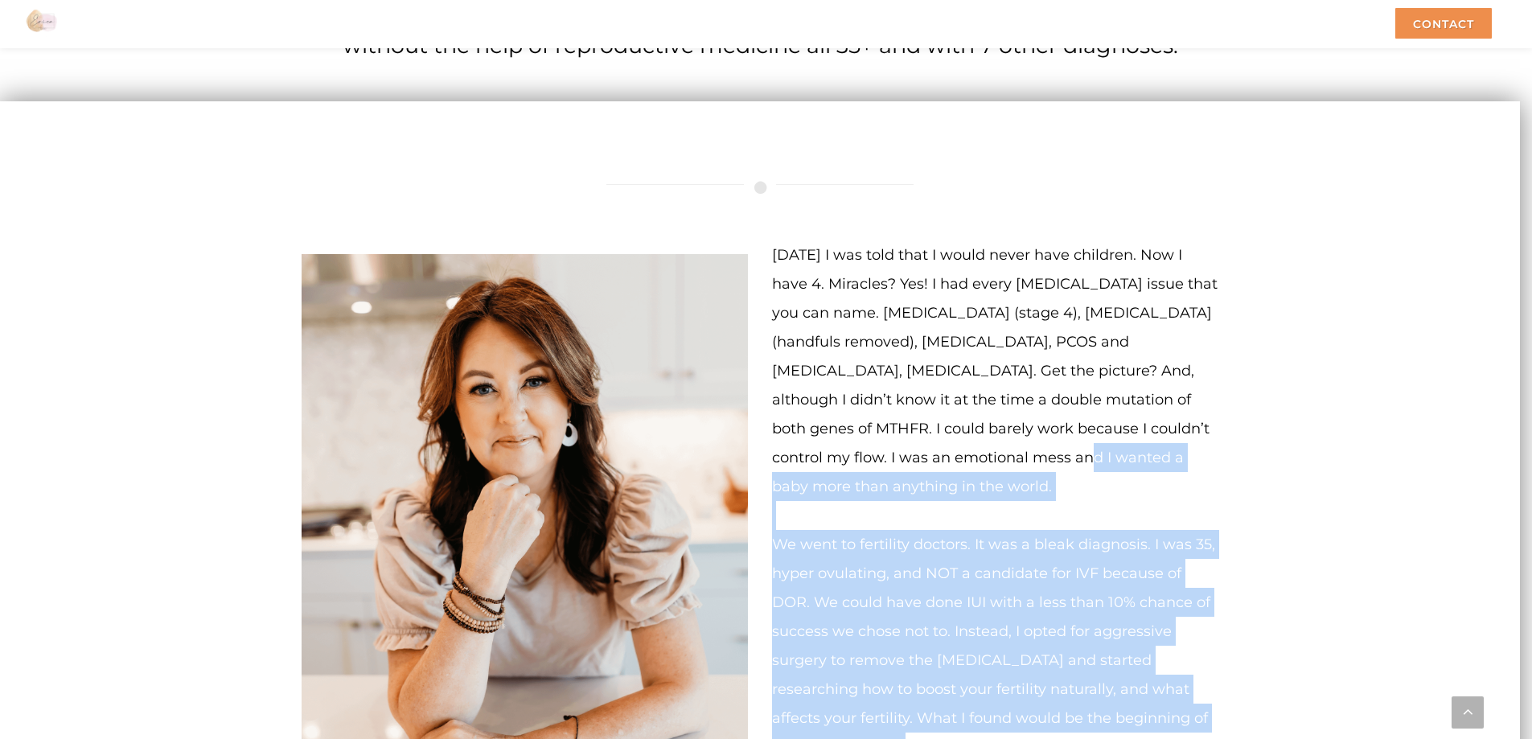
scroll to position [3946, 0]
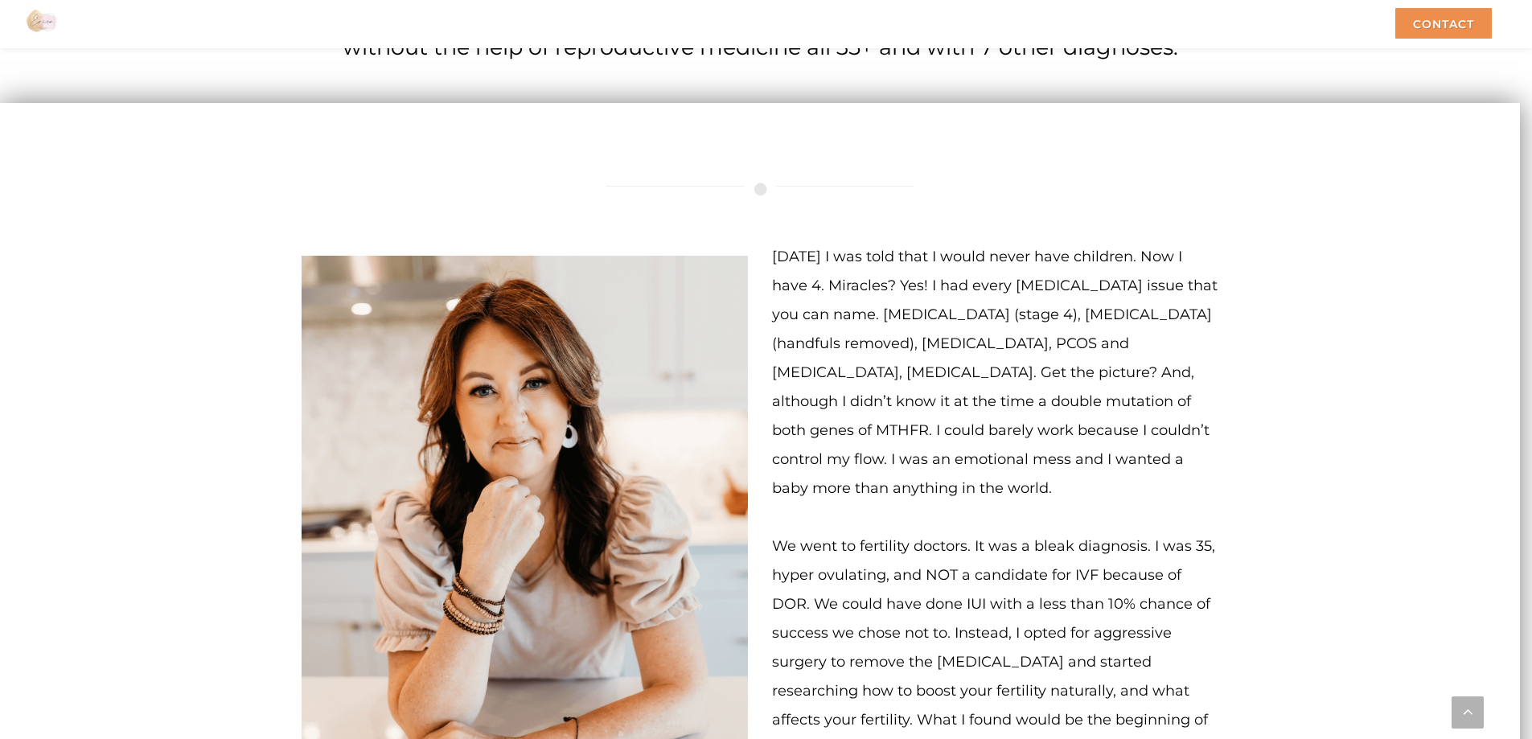
click at [970, 287] on span "[DATE] I was told that I would never have children. Now I have 4. Miracles? Yes…" at bounding box center [995, 372] width 446 height 249
click at [974, 298] on span "[DATE] I was told that I would never have children. Now I have 4. Miracles? Yes…" at bounding box center [995, 372] width 446 height 249
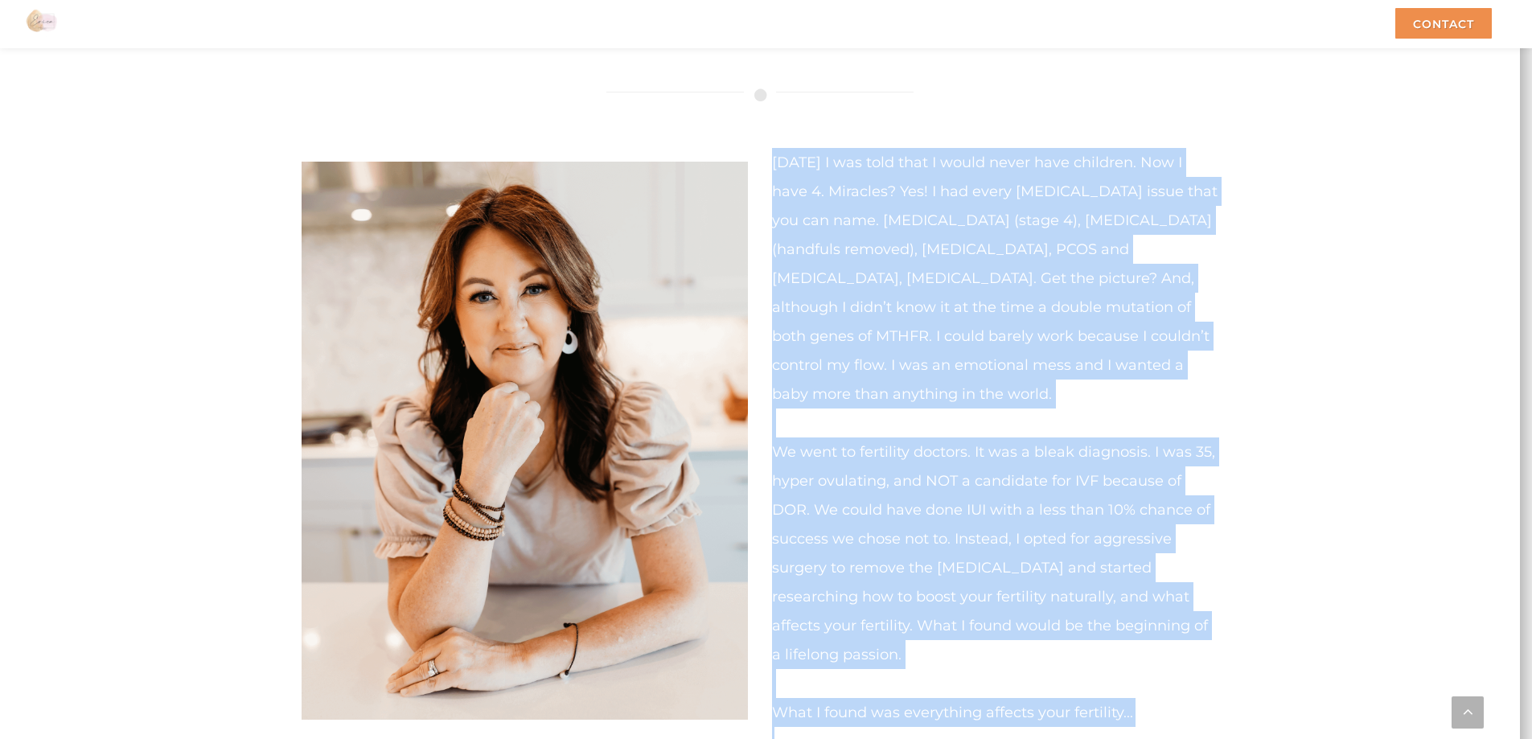
scroll to position [4136, 0]
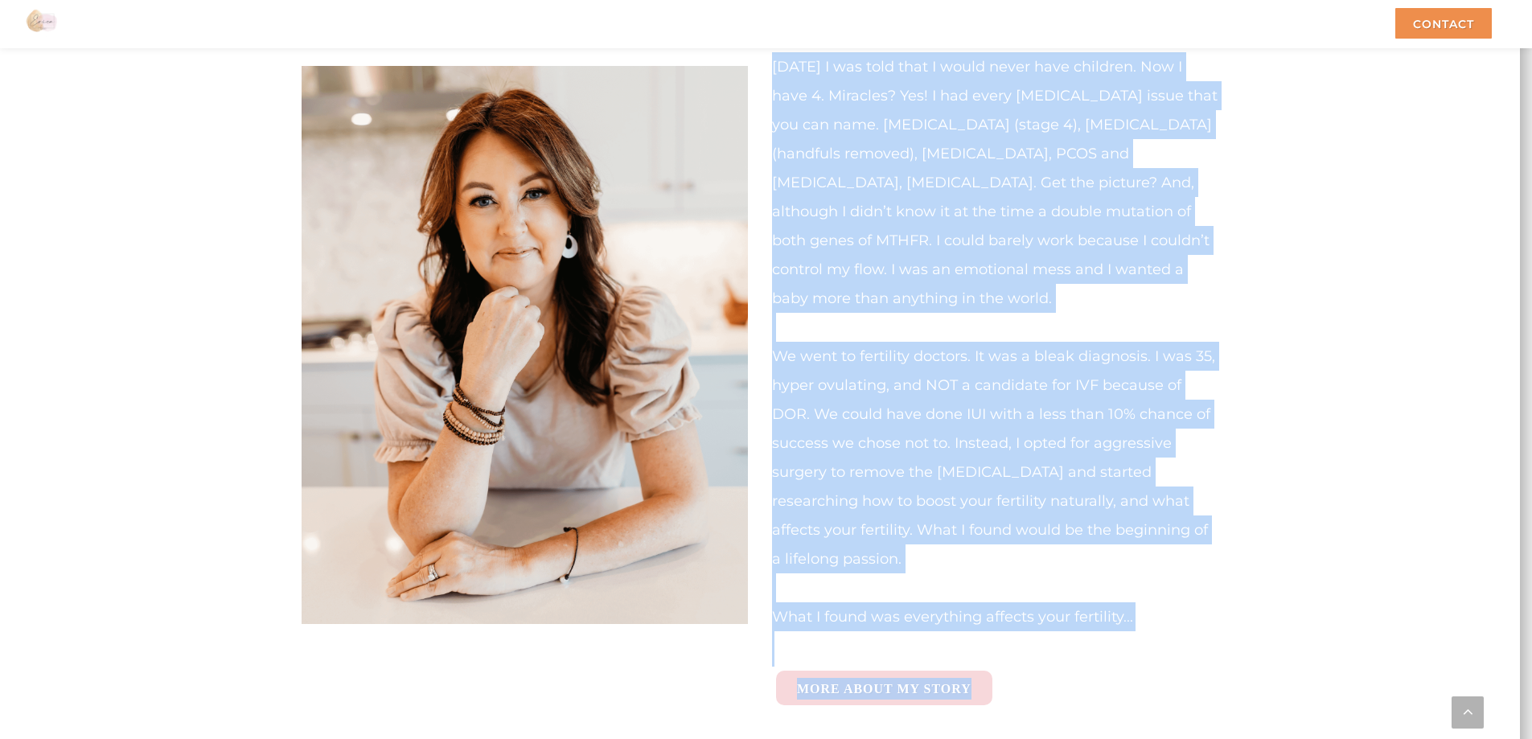
drag, startPoint x: 770, startPoint y: 230, endPoint x: 1153, endPoint y: 617, distance: 544.3
click at [1154, 625] on div "[DATE] I was told that I would never have children. Now I have 4. Miracles? Yes…" at bounding box center [995, 403] width 471 height 702
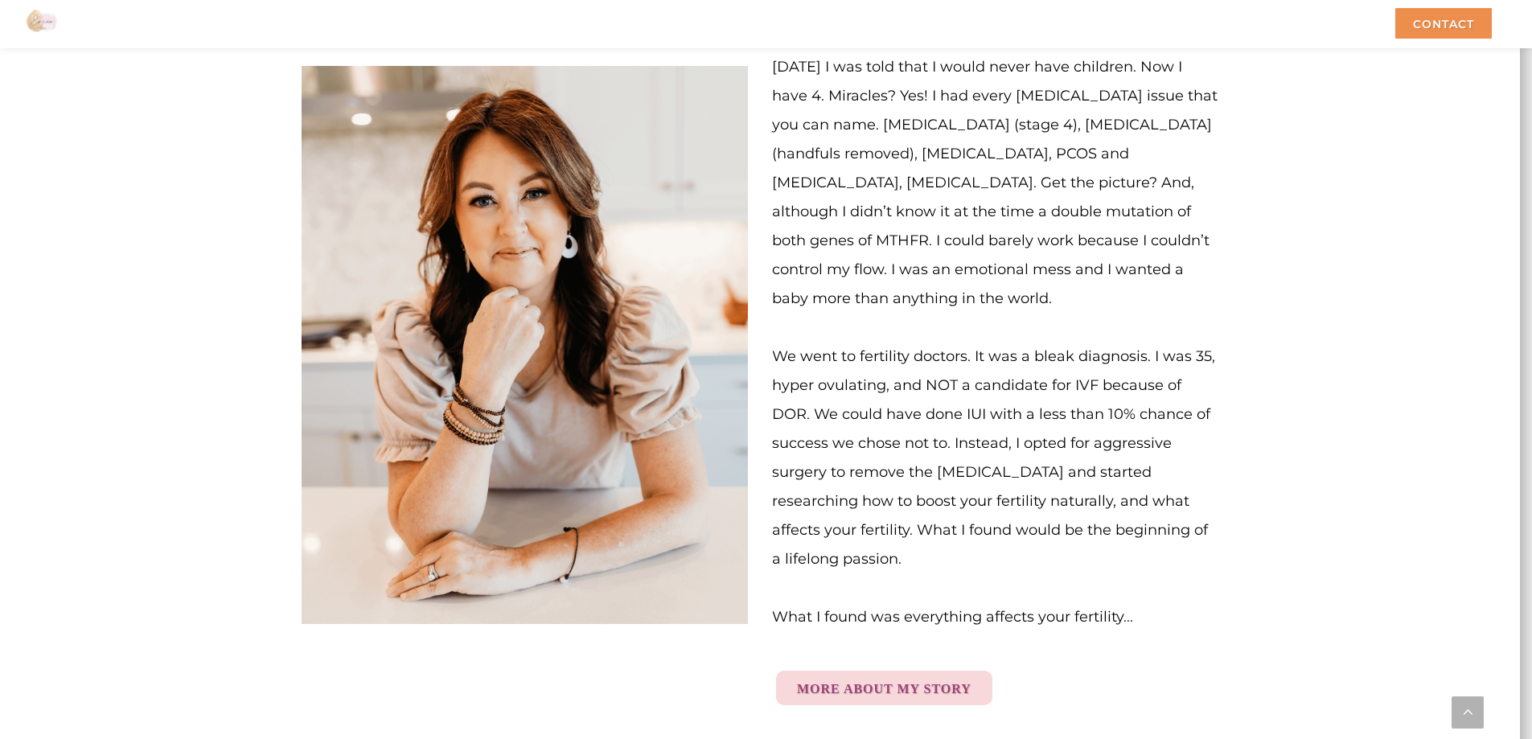
click at [1108, 619] on p "What I found was everything affects your fertility... More About My Story" at bounding box center [995, 641] width 446 height 136
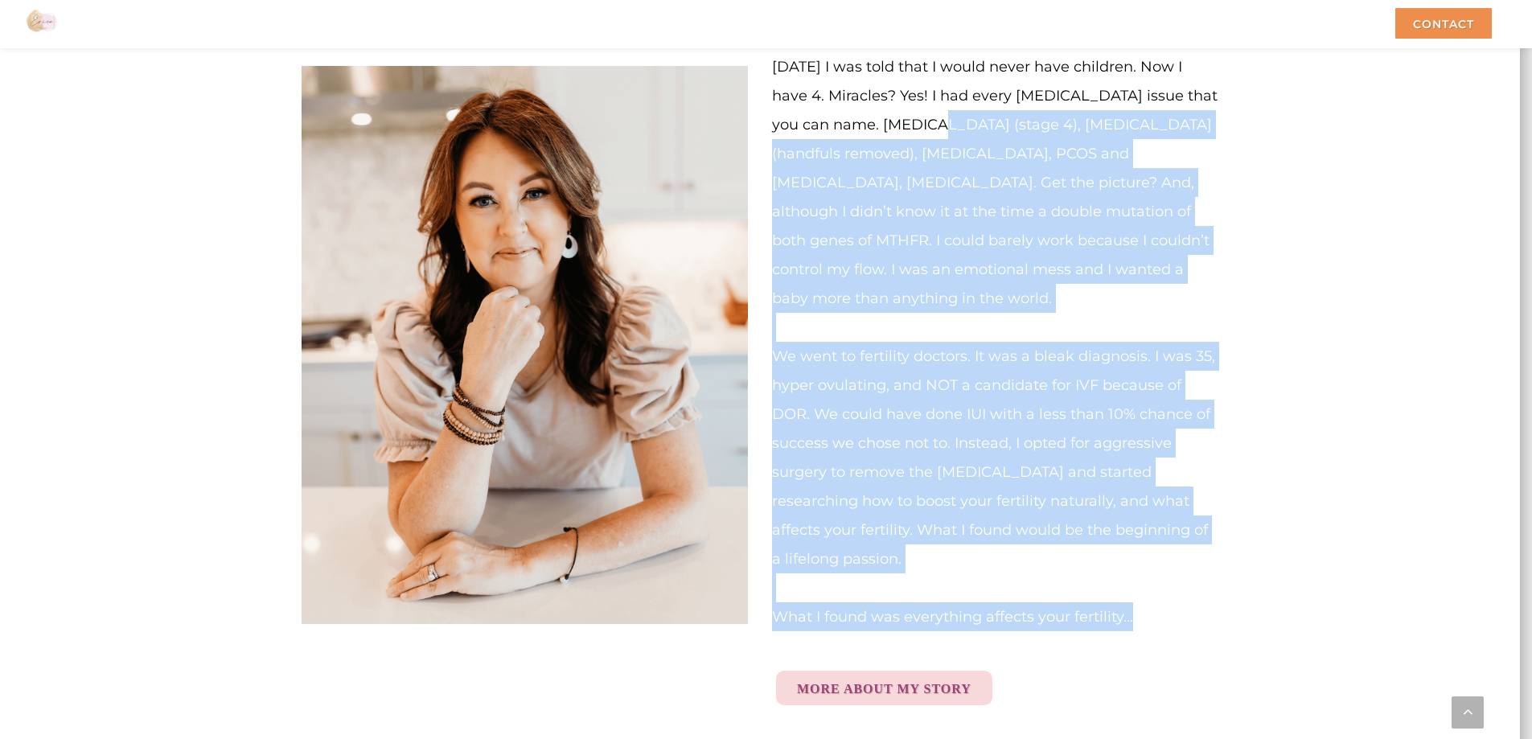
drag, startPoint x: 1151, startPoint y: 571, endPoint x: 864, endPoint y: 100, distance: 551.9
click at [864, 99] on div "[DATE] I was told that I would never have children. Now I have 4. Miracles? Yes…" at bounding box center [995, 403] width 446 height 702
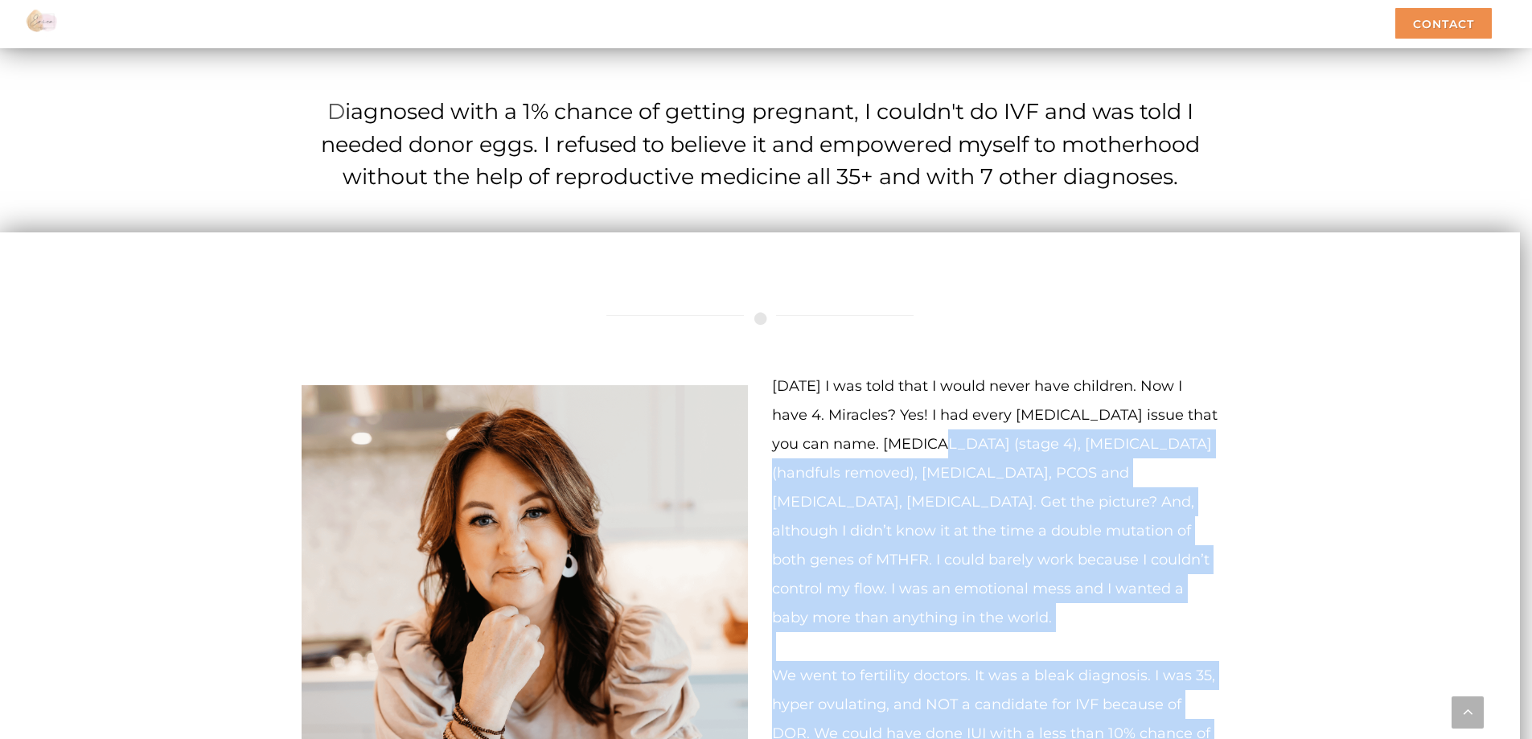
scroll to position [3814, 0]
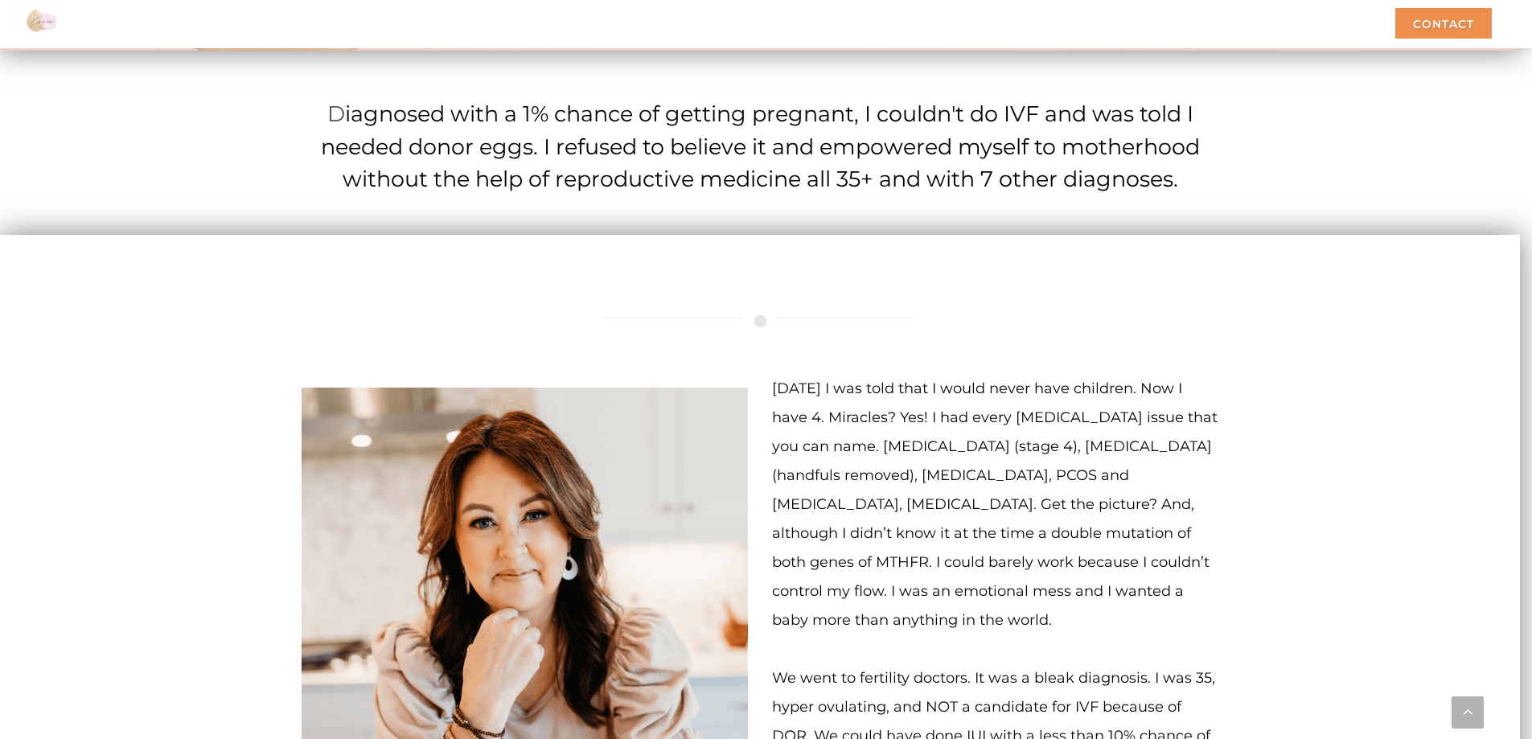
click at [897, 283] on div "[DATE] I was told that I would never have children. Now I have 4. Miracles? Yes…" at bounding box center [760, 679] width 941 height 793
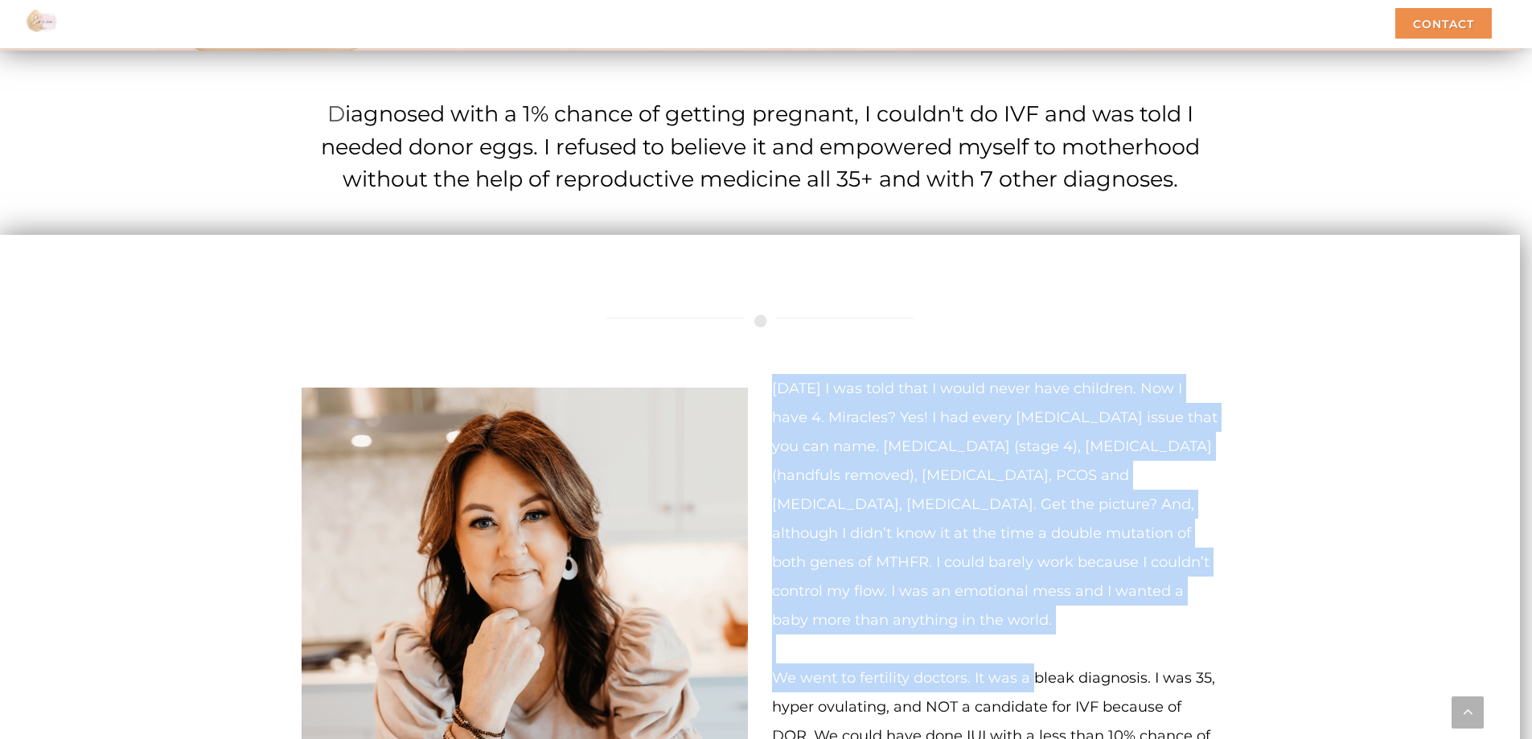
drag, startPoint x: 773, startPoint y: 363, endPoint x: 1052, endPoint y: 645, distance: 397.0
click at [1041, 648] on div "[DATE] I was told that I would never have children. Now I have 4. Miracles? Yes…" at bounding box center [995, 725] width 446 height 702
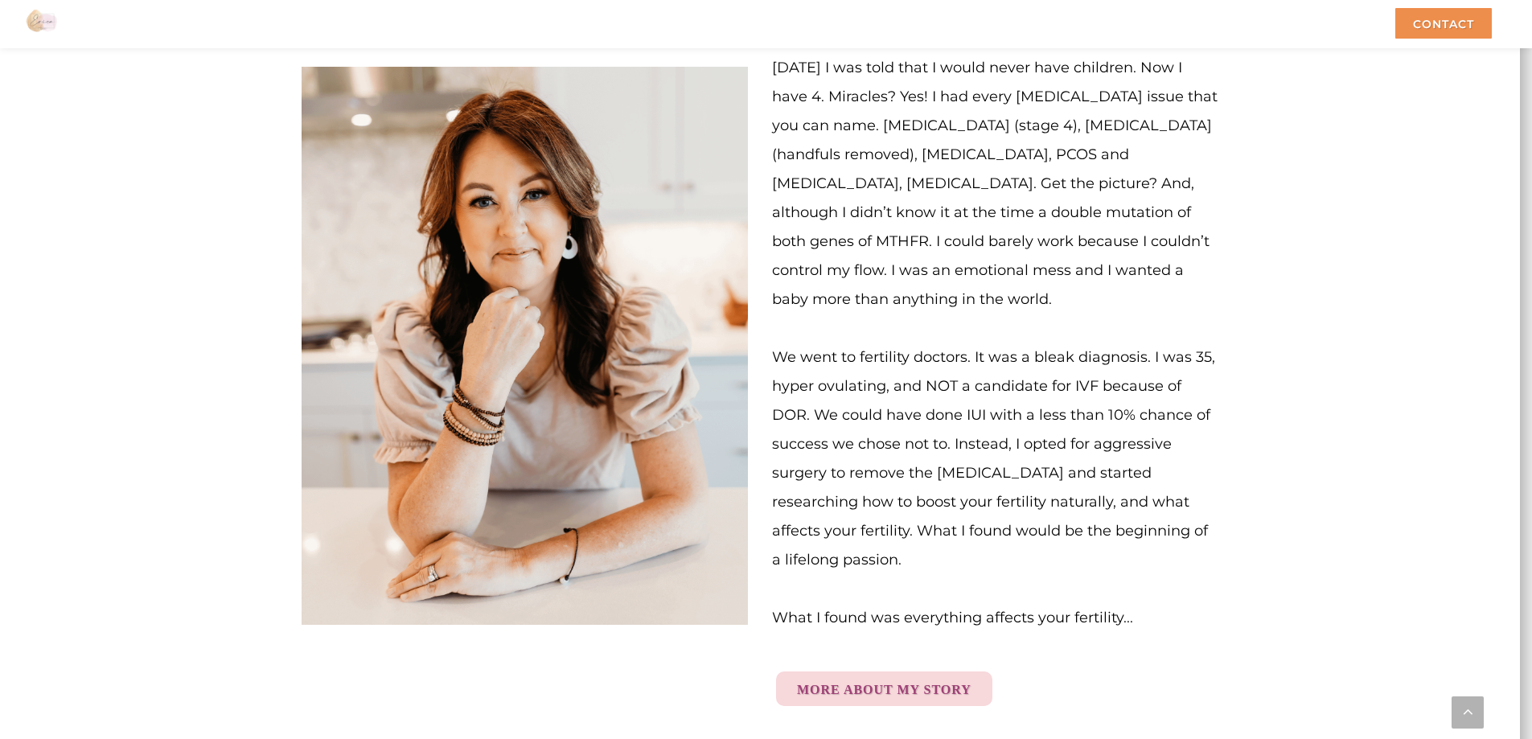
scroll to position [4136, 0]
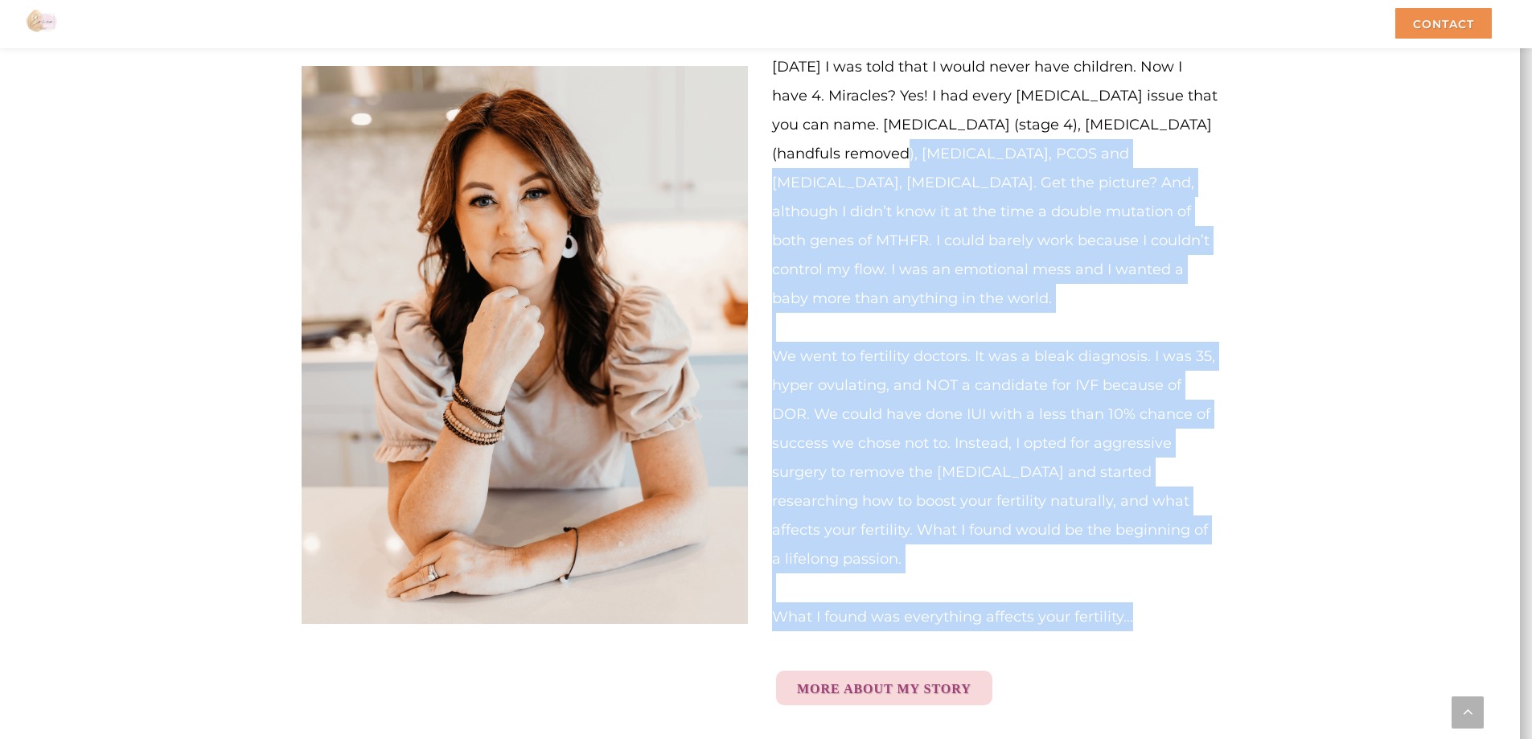
drag, startPoint x: 1149, startPoint y: 568, endPoint x: 799, endPoint y: 117, distance: 571.0
click at [799, 117] on div "[DATE] I was told that I would never have children. Now I have 4. Miracles? Yes…" at bounding box center [995, 403] width 446 height 702
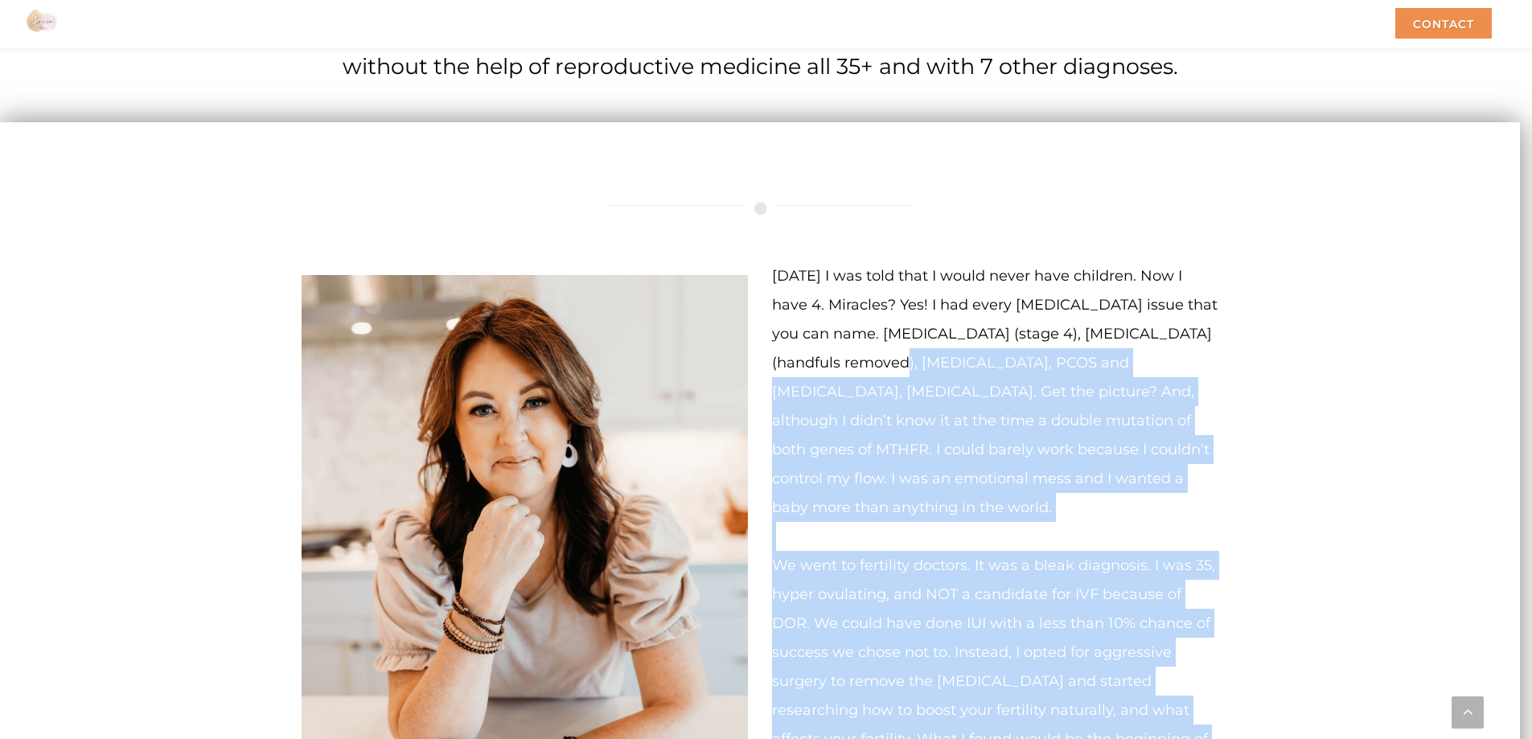
scroll to position [3922, 0]
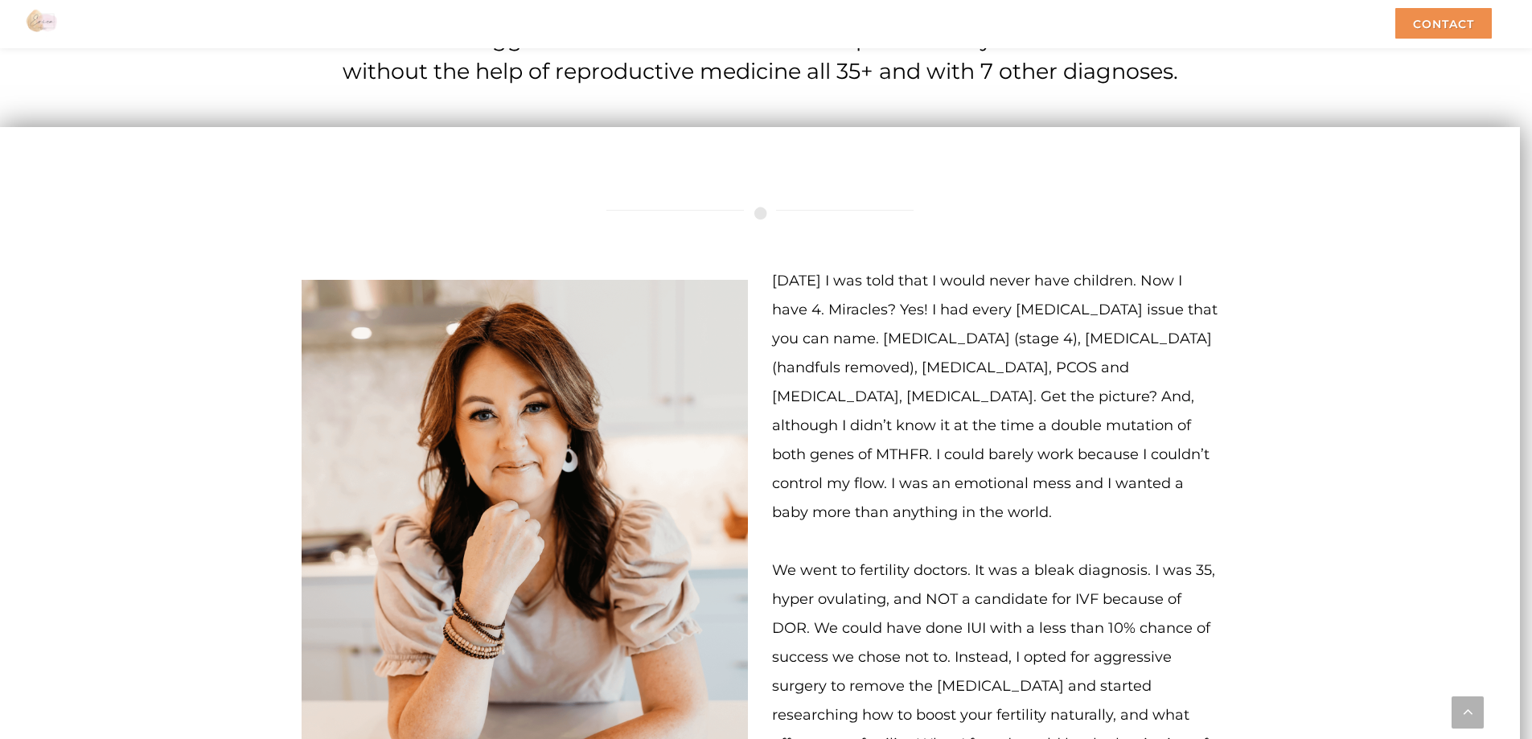
click at [894, 218] on div "[DATE] I was told that I would never have children. Now I have 4. Miracles? Yes…" at bounding box center [760, 571] width 941 height 793
drag, startPoint x: 772, startPoint y: 251, endPoint x: 882, endPoint y: 497, distance: 269.3
click at [882, 497] on p "[DATE] I was told that I would never have children. Now I have 4. Miracles? Yes…" at bounding box center [995, 396] width 446 height 261
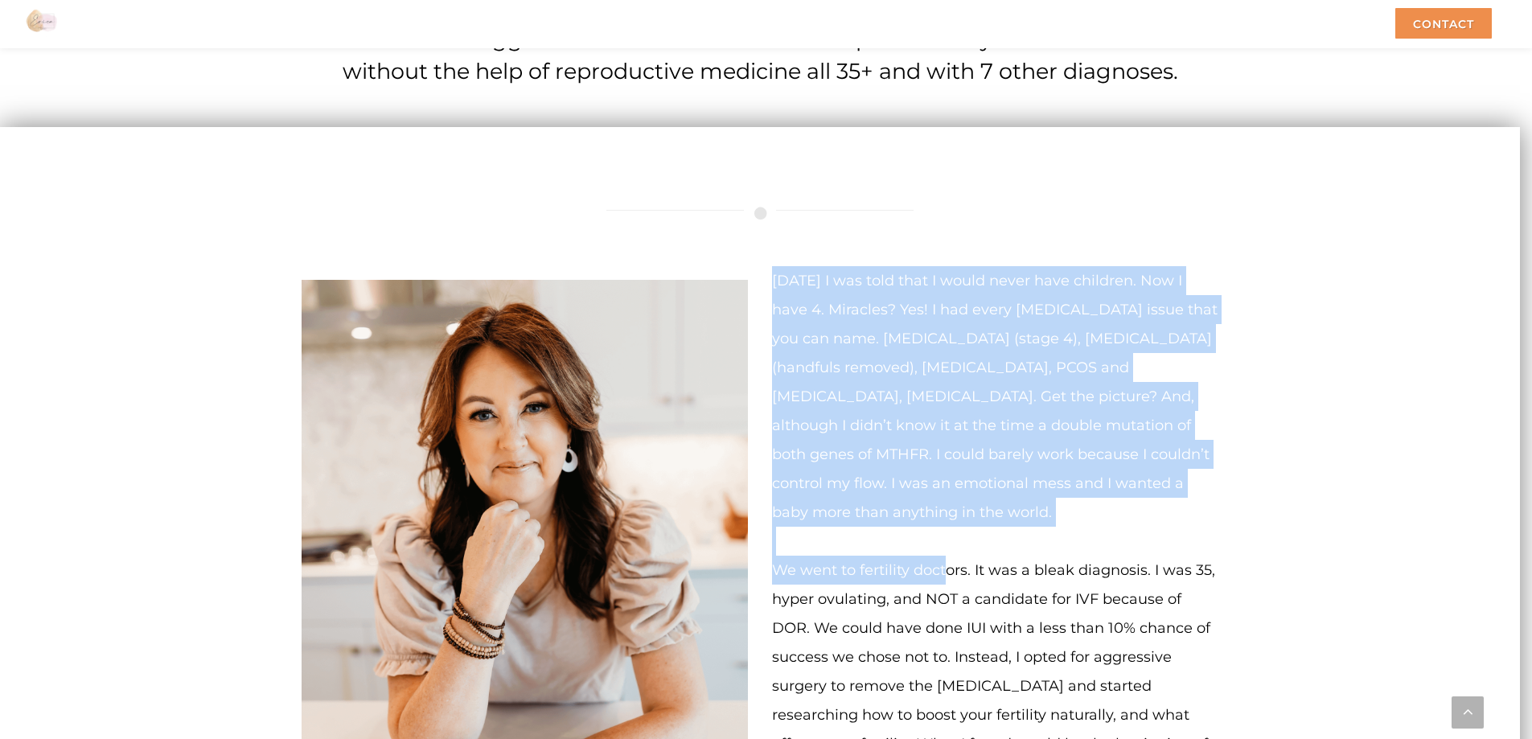
drag, startPoint x: 794, startPoint y: 292, endPoint x: 951, endPoint y: 540, distance: 293.9
click at [948, 545] on div "[DATE] I was told that I would never have children. Now I have 4. Miracles? Yes…" at bounding box center [995, 617] width 446 height 702
click at [973, 502] on p "[DATE] I was told that I would never have children. Now I have 4. Miracles? Yes…" at bounding box center [995, 396] width 446 height 261
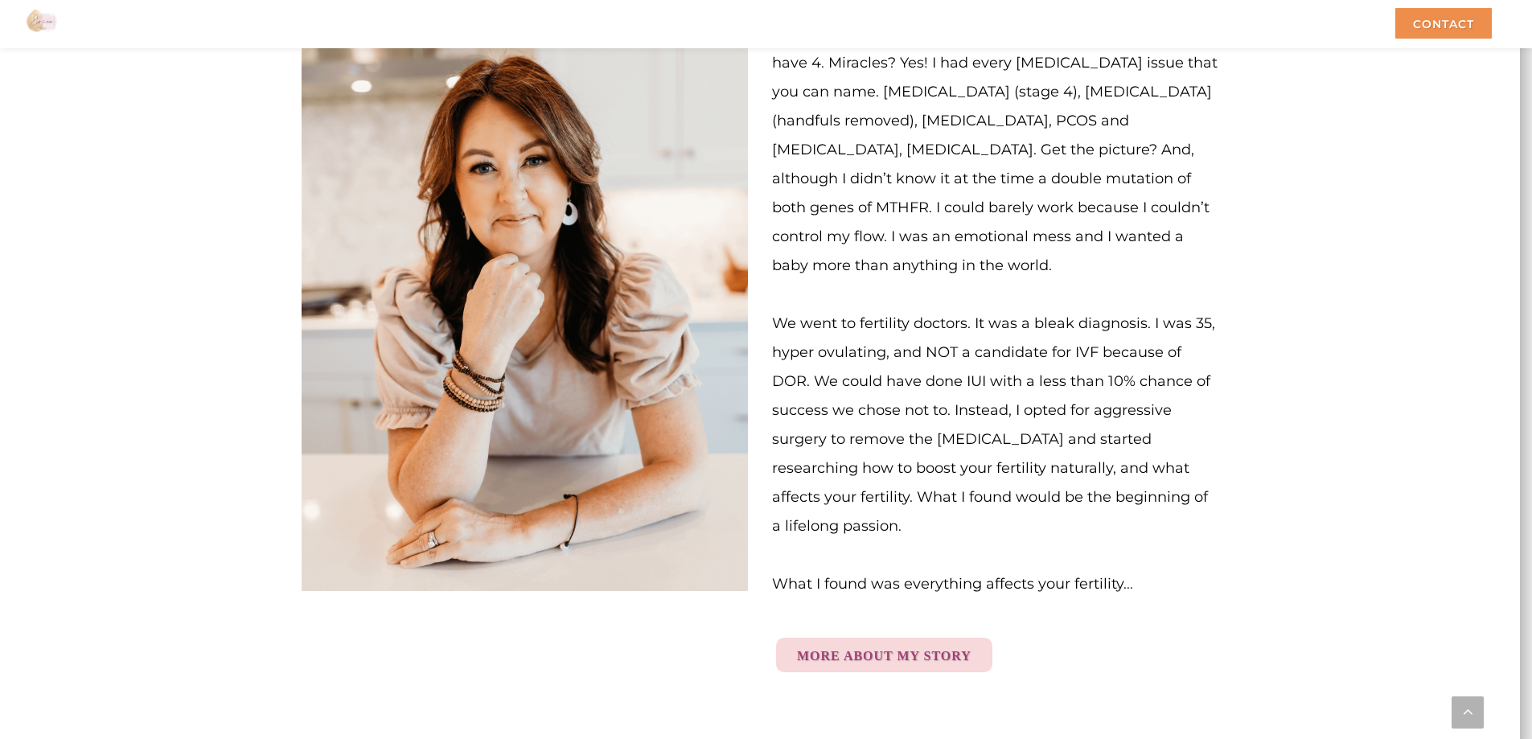
scroll to position [4243, 0]
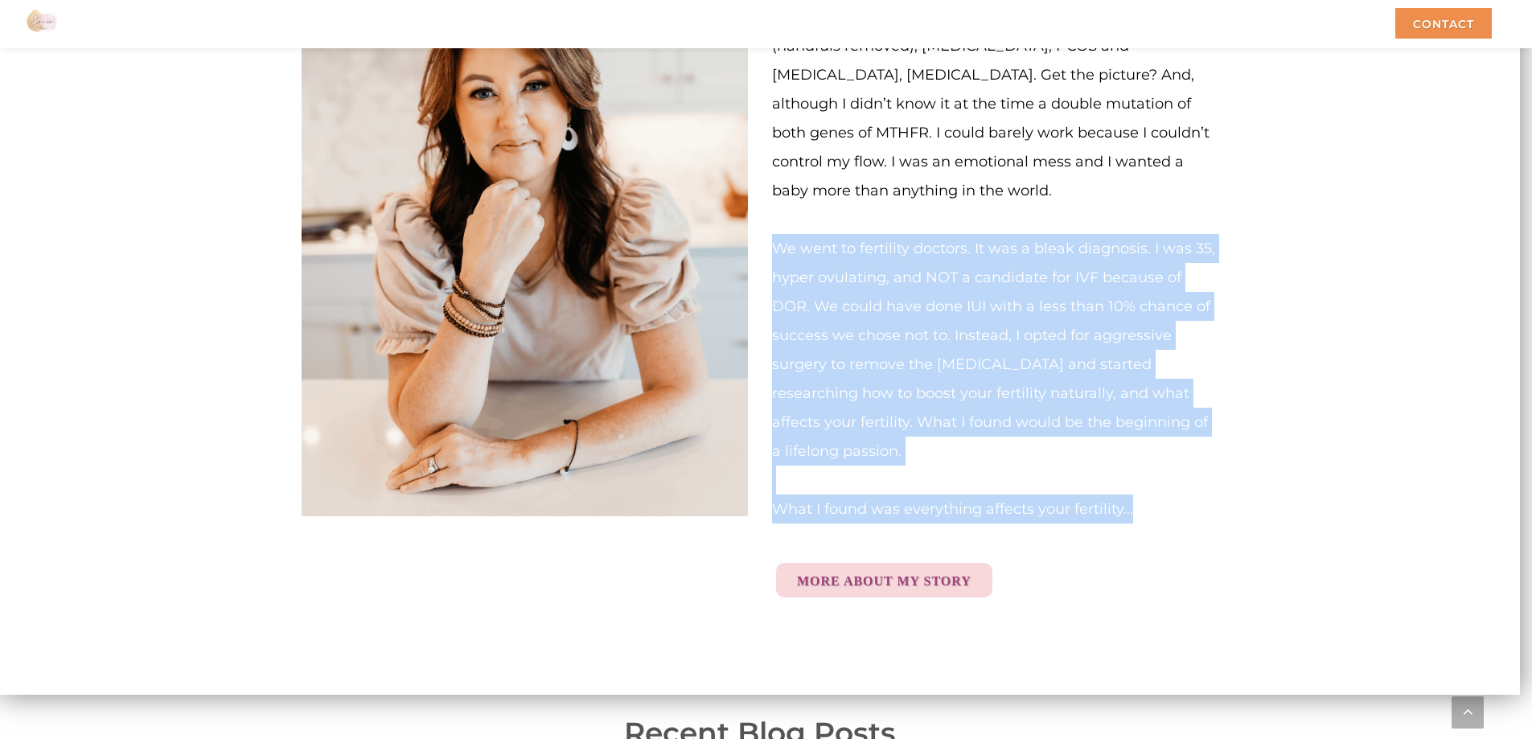
drag, startPoint x: 1140, startPoint y: 462, endPoint x: 769, endPoint y: 220, distance: 443.5
click at [769, 220] on div "[DATE] I was told that I would never have children. Now I have 4. Miracles? Yes…" at bounding box center [995, 296] width 471 height 702
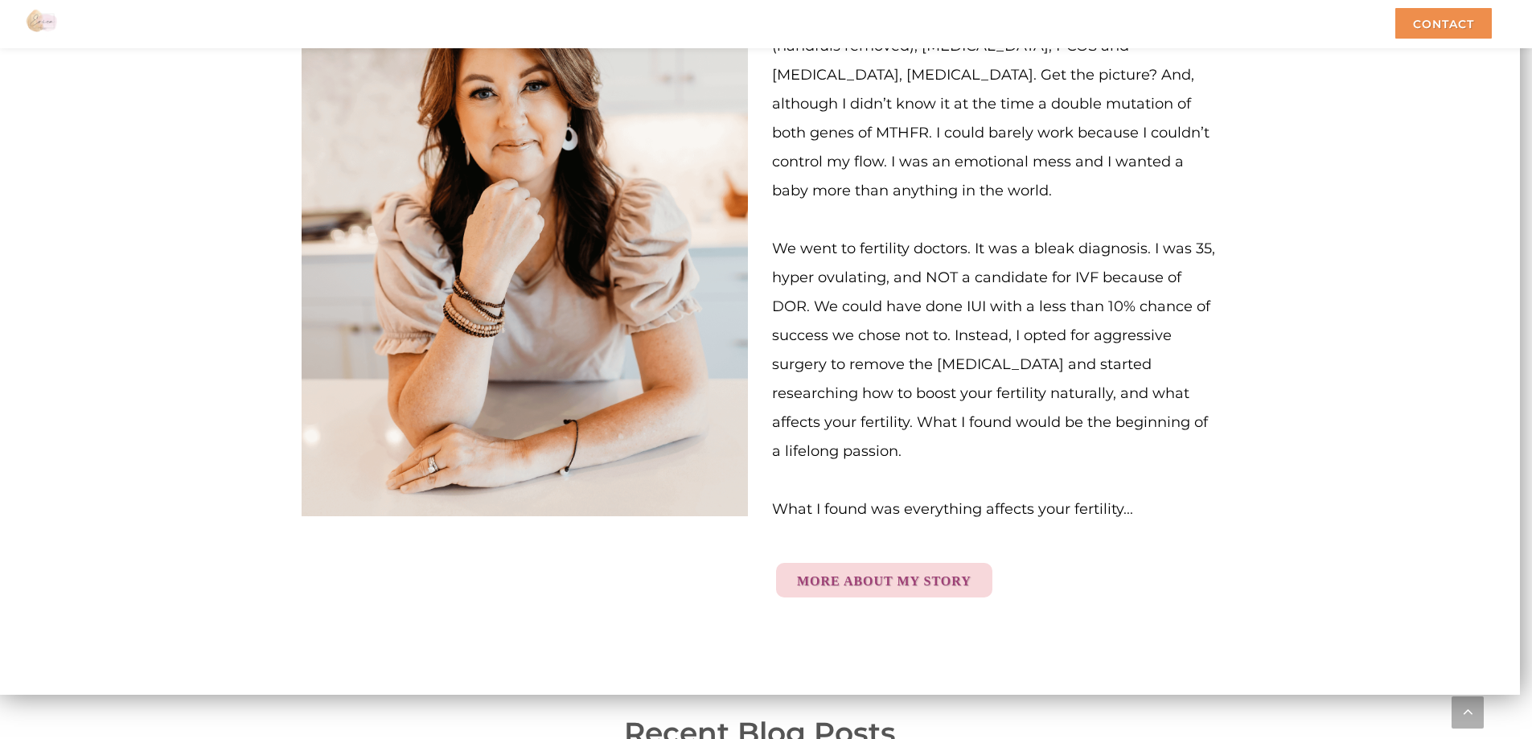
click at [803, 205] on p "We went to fertility doctors. It was a bleak diagnosis. I was 35, hyper ovulati…" at bounding box center [995, 335] width 446 height 261
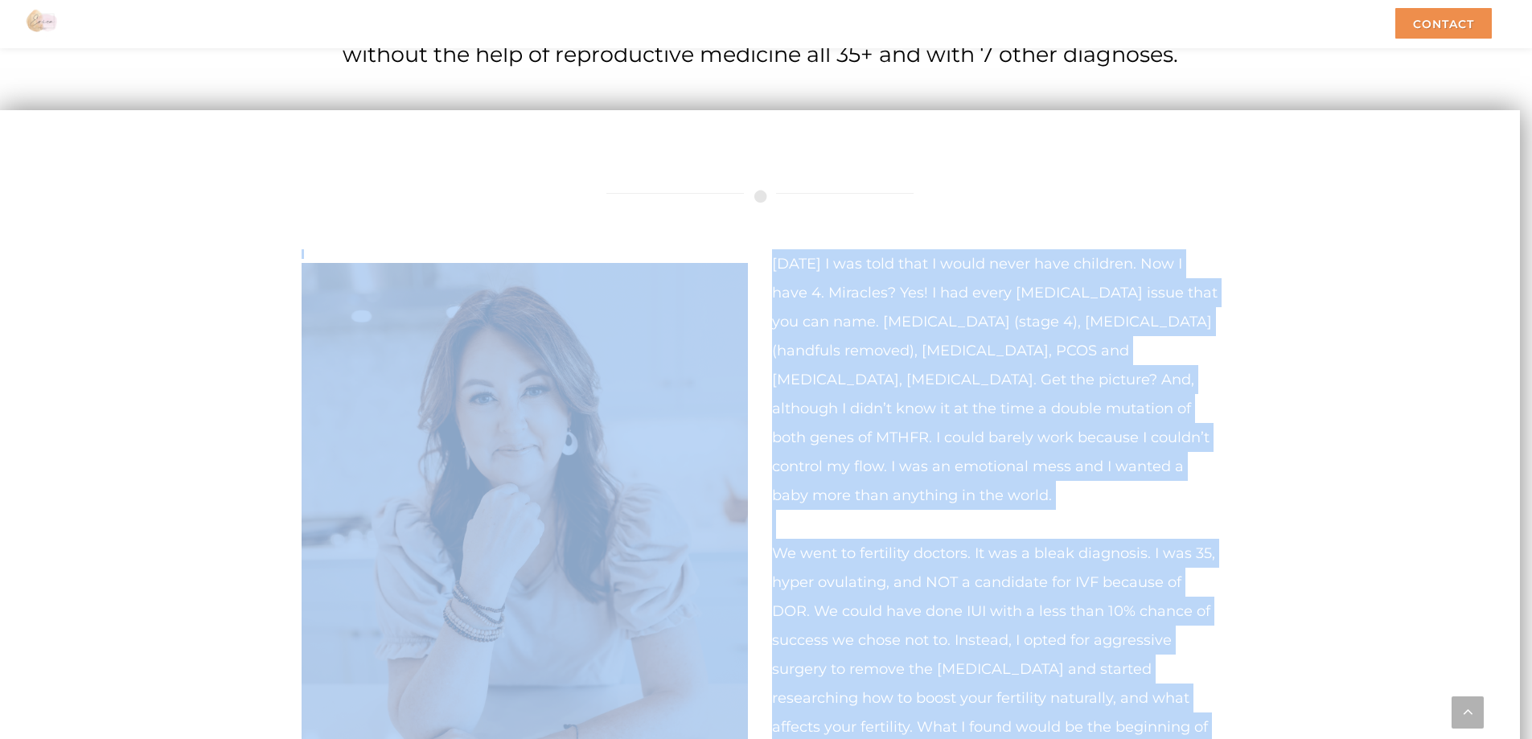
scroll to position [3922, 0]
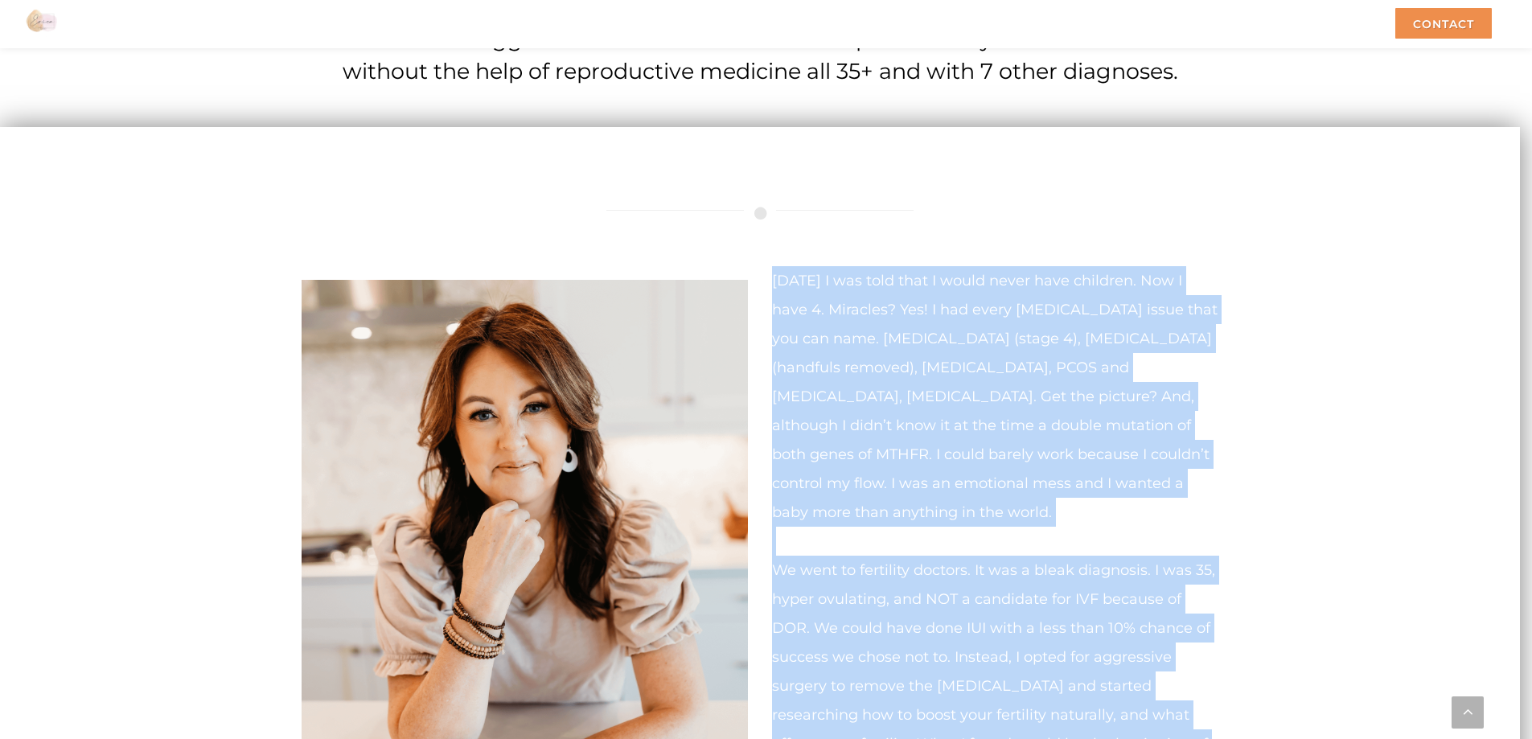
drag, startPoint x: 1147, startPoint y: 469, endPoint x: 767, endPoint y: 245, distance: 441.0
click at [767, 266] on div "[DATE] I was told that I would never have children. Now I have 4. Miracles? Yes…" at bounding box center [995, 617] width 471 height 702
click at [851, 223] on div "[DATE] I was told that I would never have children. Now I have 4. Miracles? Yes…" at bounding box center [760, 571] width 941 height 793
drag, startPoint x: 772, startPoint y: 253, endPoint x: 931, endPoint y: 491, distance: 286.0
click at [931, 491] on p "[DATE] I was told that I would never have children. Now I have 4. Miracles? Yes…" at bounding box center [995, 396] width 446 height 261
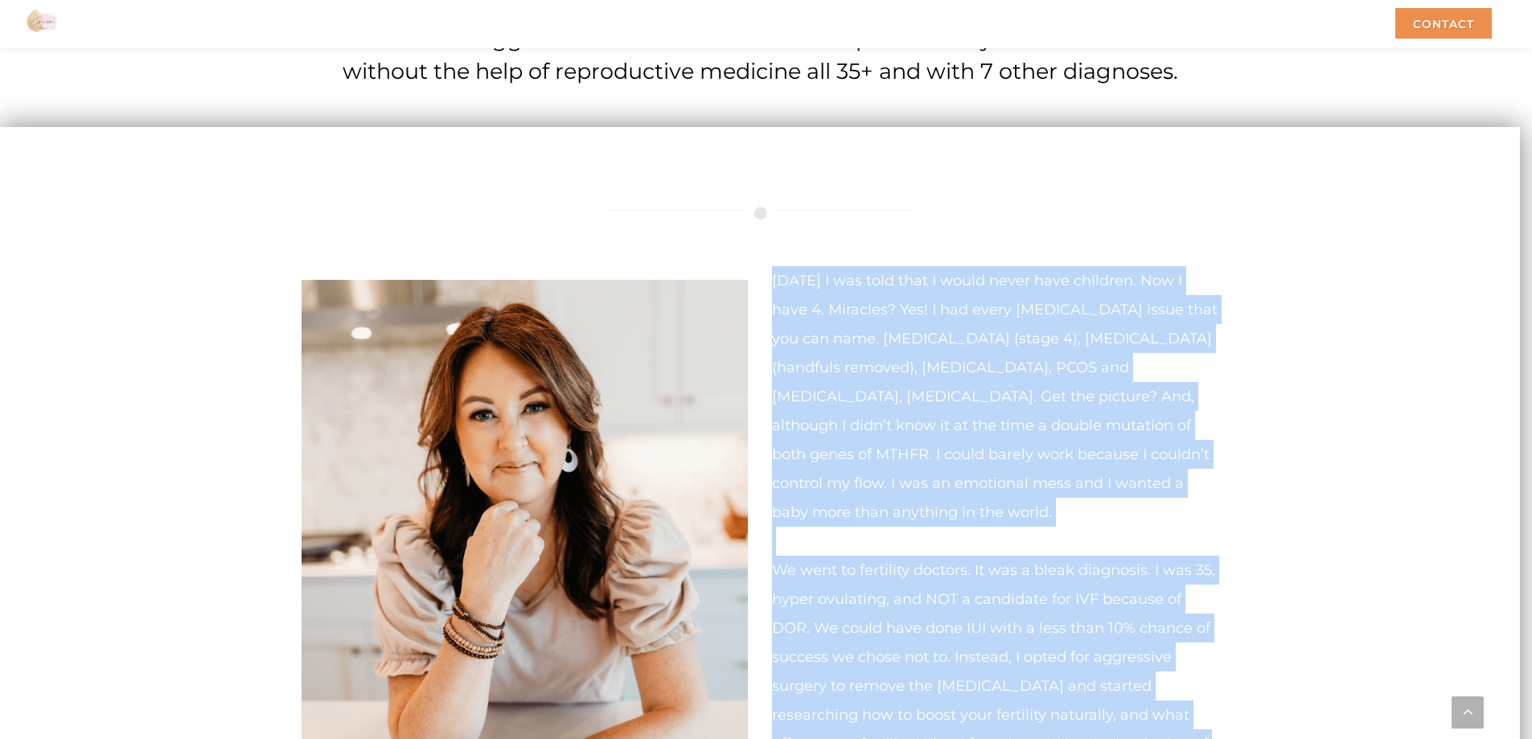
click at [931, 491] on p "[DATE] I was told that I would never have children. Now I have 4. Miracles? Yes…" at bounding box center [995, 396] width 446 height 261
drag, startPoint x: 772, startPoint y: 249, endPoint x: 878, endPoint y: 488, distance: 261.4
click at [878, 488] on p "[DATE] I was told that I would never have children. Now I have 4. Miracles? Yes…" at bounding box center [995, 396] width 446 height 261
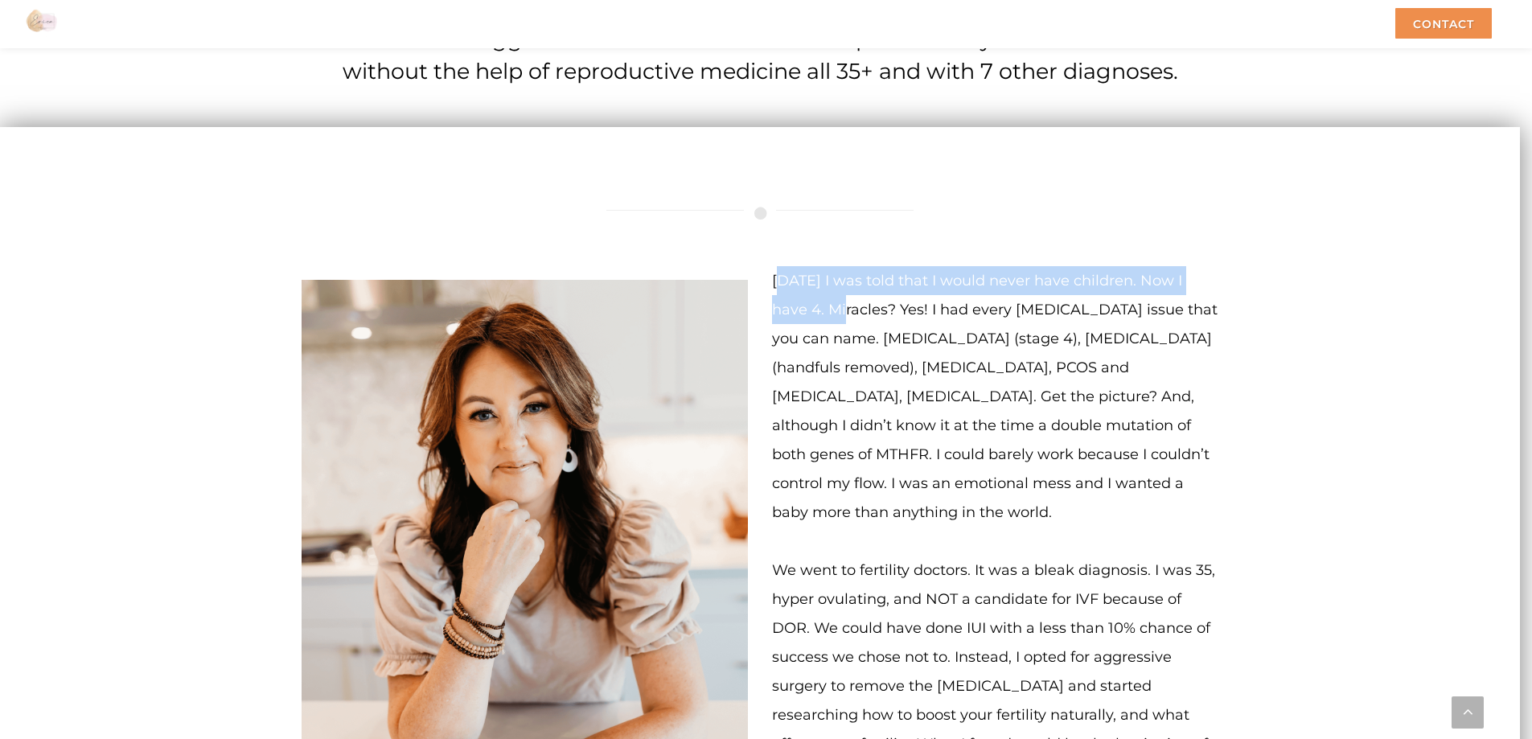
drag, startPoint x: 787, startPoint y: 260, endPoint x: 803, endPoint y: 292, distance: 36.0
click at [803, 292] on span "[DATE] I was told that I would never have children. Now I have 4. Miracles? Yes…" at bounding box center [995, 396] width 446 height 249
click at [776, 236] on div "[DATE] I was told that I would never have children. Now I have 4. Miracles? Yes…" at bounding box center [760, 571] width 941 height 793
drag, startPoint x: 776, startPoint y: 257, endPoint x: 877, endPoint y: 491, distance: 255.0
click at [877, 491] on div "[DATE] I was told that I would never have children. Now I have 4. Miracles? Yes…" at bounding box center [995, 617] width 471 height 702
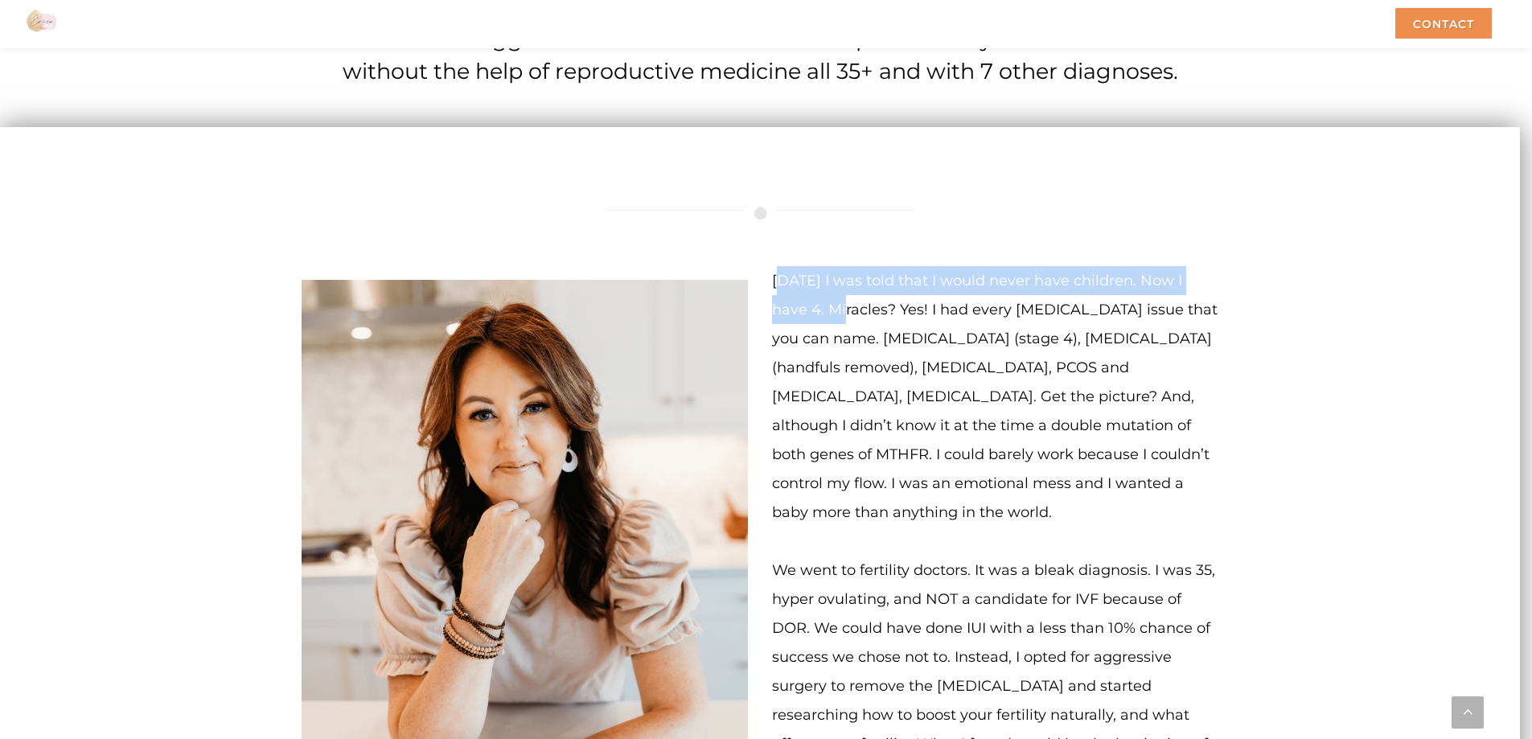
click at [877, 491] on p "[DATE] I was told that I would never have children. Now I have 4. Miracles? Yes…" at bounding box center [995, 396] width 446 height 261
drag, startPoint x: 771, startPoint y: 254, endPoint x: 876, endPoint y: 495, distance: 262.2
click at [875, 495] on div "[DATE] I was told that I would never have children. Now I have 4. Miracles? Yes…" at bounding box center [995, 617] width 471 height 702
click at [852, 208] on div "[DATE] I was told that I would never have children. Now I have 4. Miracles? Yes…" at bounding box center [760, 571] width 941 height 793
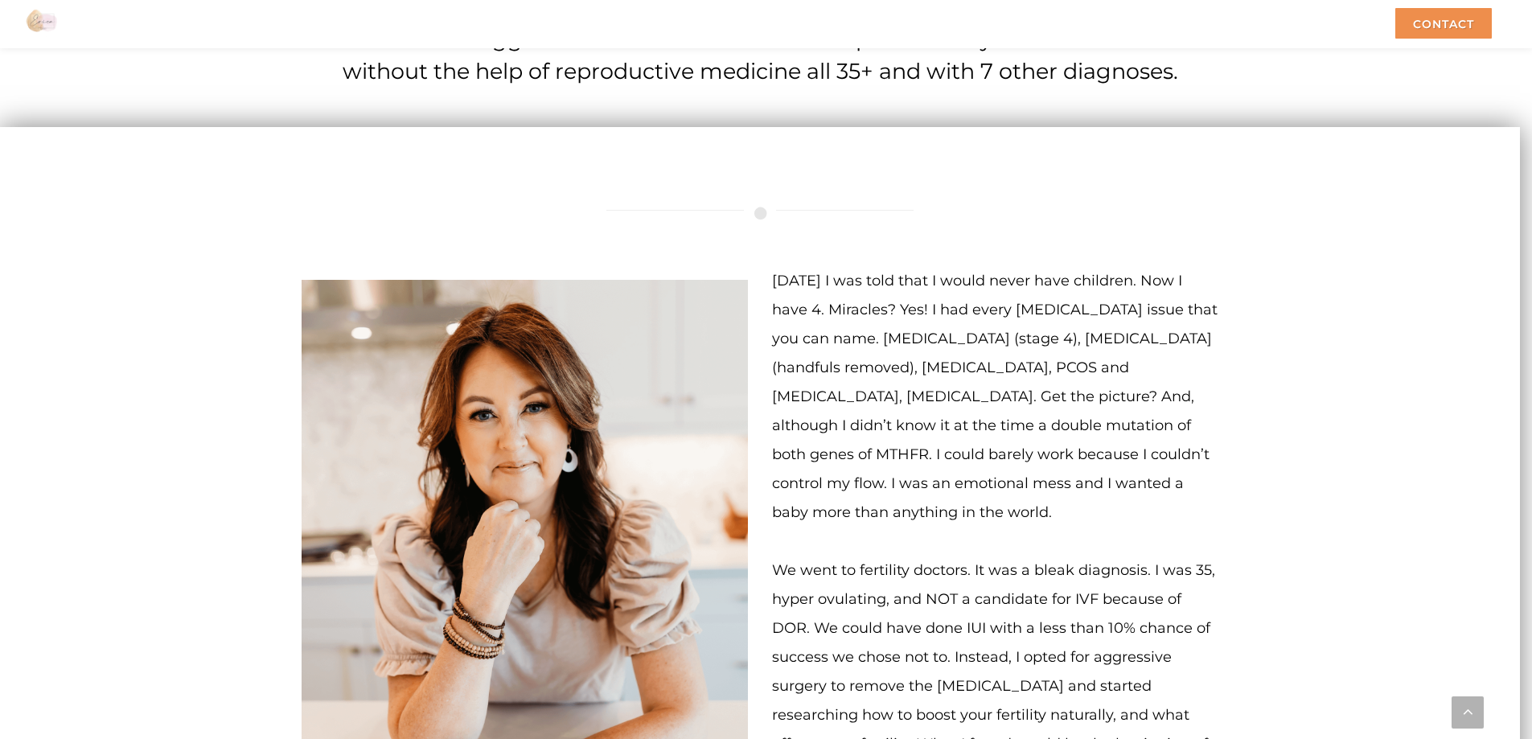
drag, startPoint x: 771, startPoint y: 250, endPoint x: 872, endPoint y: 493, distance: 263.2
click at [872, 493] on div "[DATE] I was told that I would never have children. Now I have 4. Miracles? Yes…" at bounding box center [995, 617] width 471 height 702
click at [872, 493] on p "[DATE] I was told that I would never have children. Now I have 4. Miracles? Yes…" at bounding box center [995, 396] width 446 height 261
drag, startPoint x: 773, startPoint y: 250, endPoint x: 866, endPoint y: 493, distance: 260.2
click at [866, 493] on p "[DATE] I was told that I would never have children. Now I have 4. Miracles? Yes…" at bounding box center [995, 396] width 446 height 261
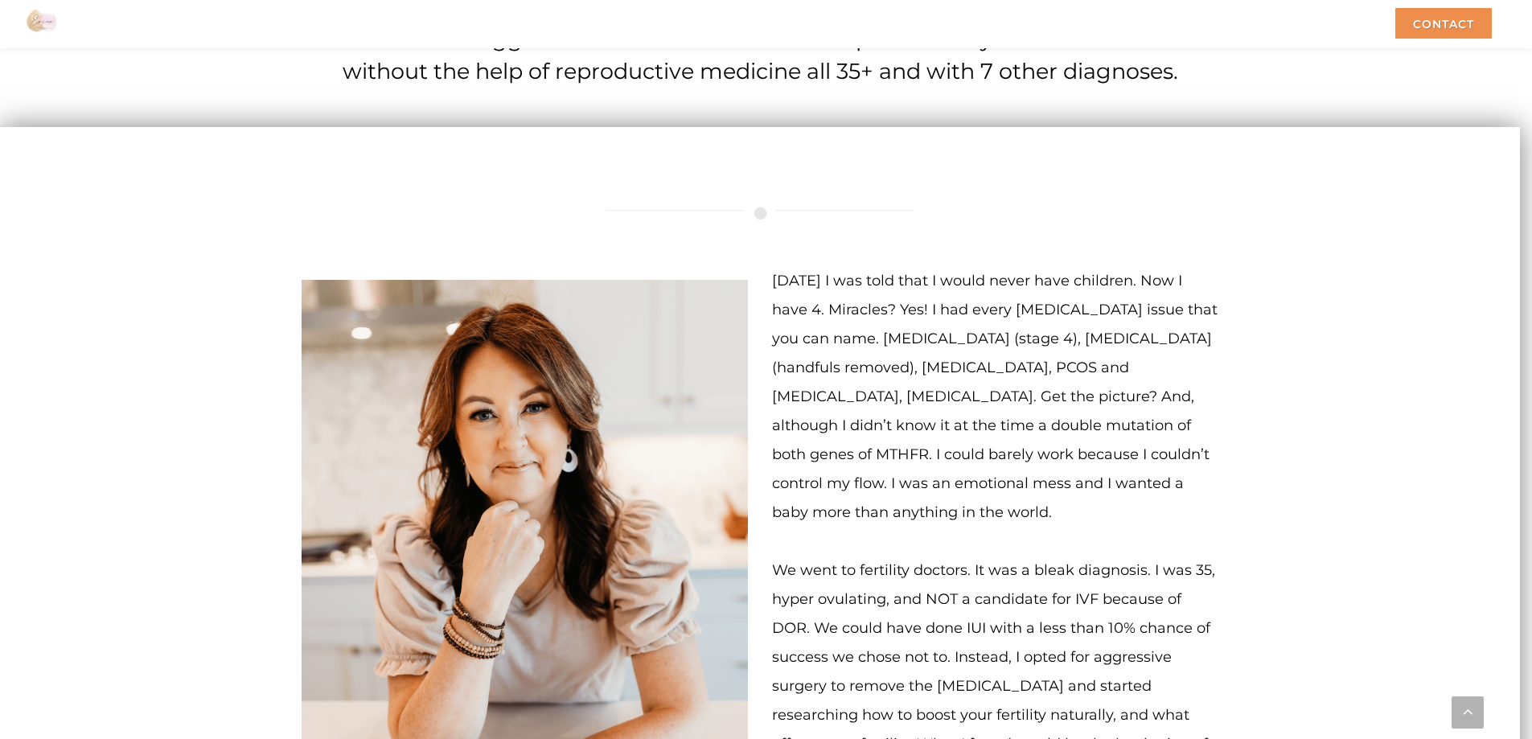
click at [870, 492] on p "[DATE] I was told that I would never have children. Now I have 4. Miracles? Yes…" at bounding box center [995, 396] width 446 height 261
drag, startPoint x: 867, startPoint y: 489, endPoint x: 764, endPoint y: 263, distance: 248.4
click at [764, 266] on div "[DATE] I was told that I would never have children. Now I have 4. Miracles? Yes…" at bounding box center [995, 617] width 471 height 702
click at [801, 206] on div "[DATE] I was told that I would never have children. Now I have 4. Miracles? Yes…" at bounding box center [760, 571] width 941 height 793
drag, startPoint x: 855, startPoint y: 491, endPoint x: 766, endPoint y: 249, distance: 257.8
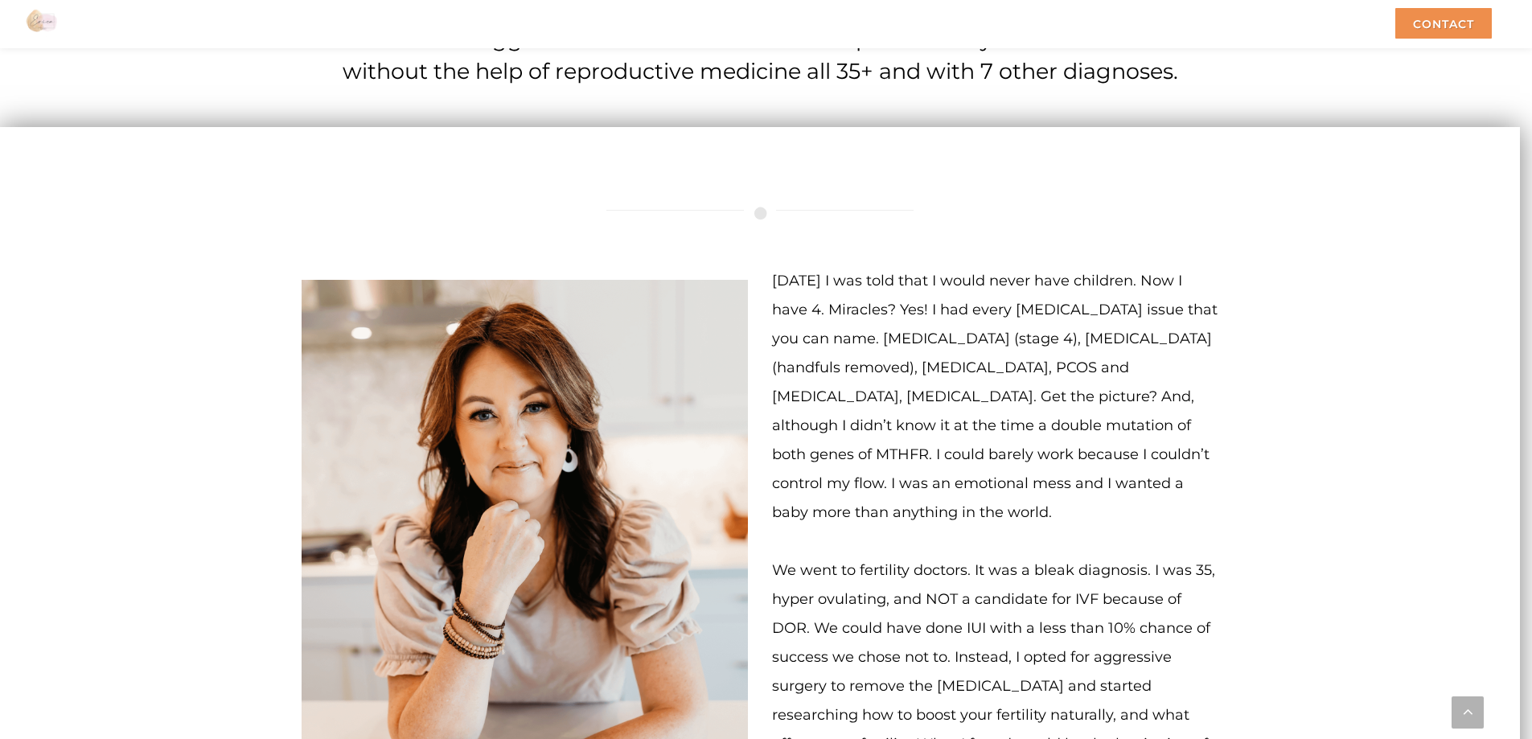
click at [766, 266] on div "[DATE] I was told that I would never have children. Now I have 4. Miracles? Yes…" at bounding box center [995, 617] width 471 height 702
click at [796, 214] on div "[DATE] I was told that I would never have children. Now I have 4. Miracles? Yes…" at bounding box center [760, 571] width 941 height 793
click at [775, 228] on div "[DATE] I was told that I would never have children. Now I have 4. Miracles? Yes…" at bounding box center [760, 571] width 941 height 793
drag, startPoint x: 775, startPoint y: 255, endPoint x: 858, endPoint y: 489, distance: 248.5
click at [858, 489] on p "[DATE] I was told that I would never have children. Now I have 4. Miracles? Yes…" at bounding box center [995, 396] width 446 height 261
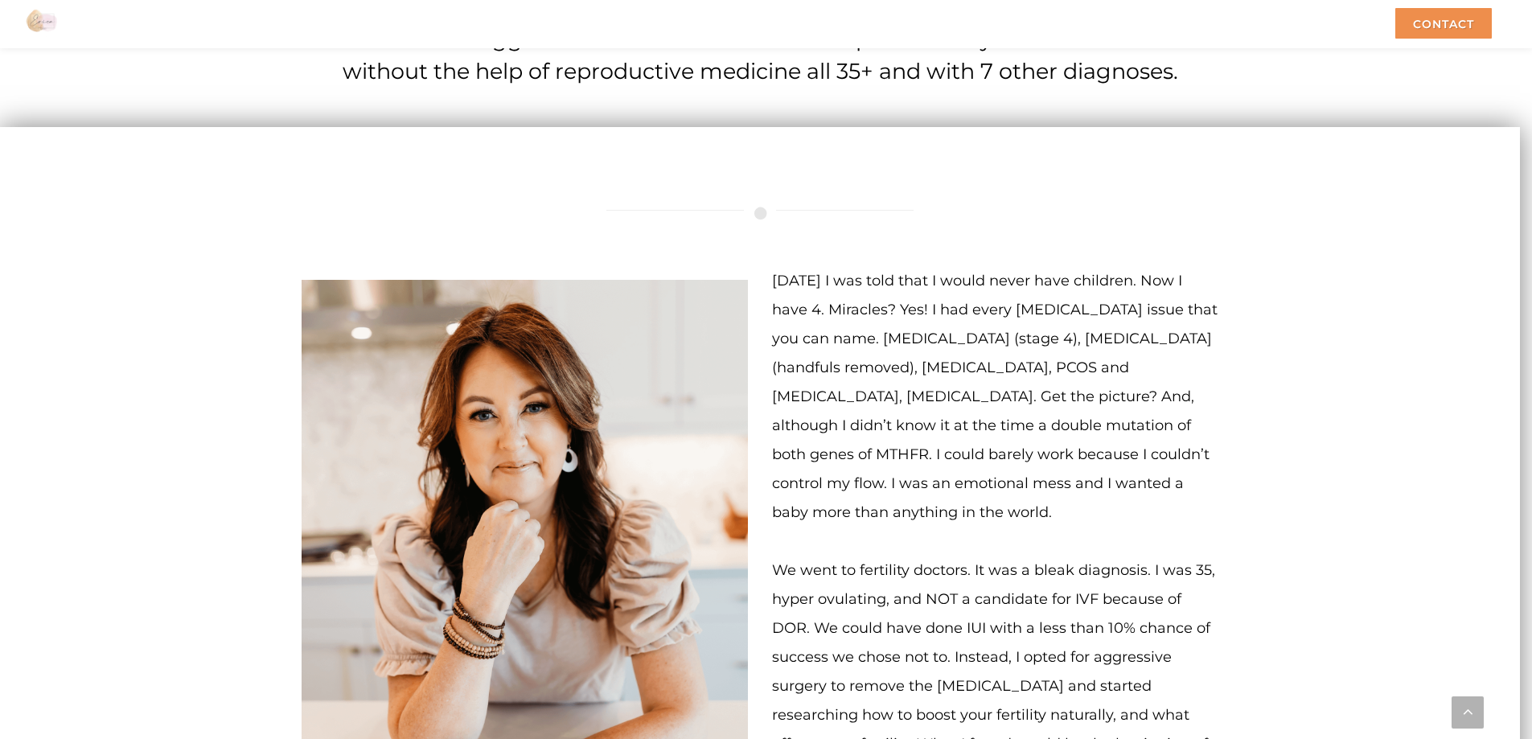
click at [858, 489] on p "[DATE] I was told that I would never have children. Now I have 4. Miracles? Yes…" at bounding box center [995, 396] width 446 height 261
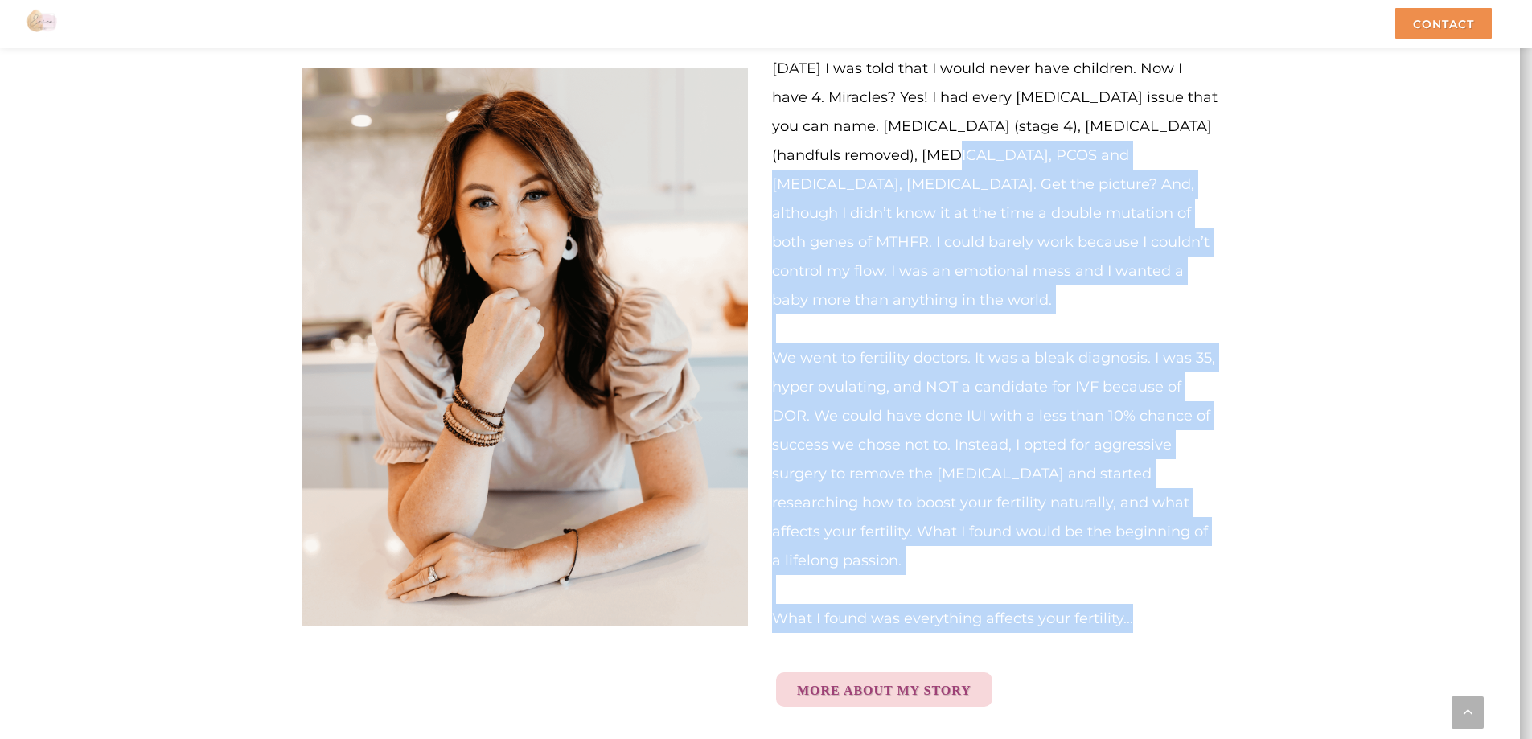
scroll to position [4029, 0]
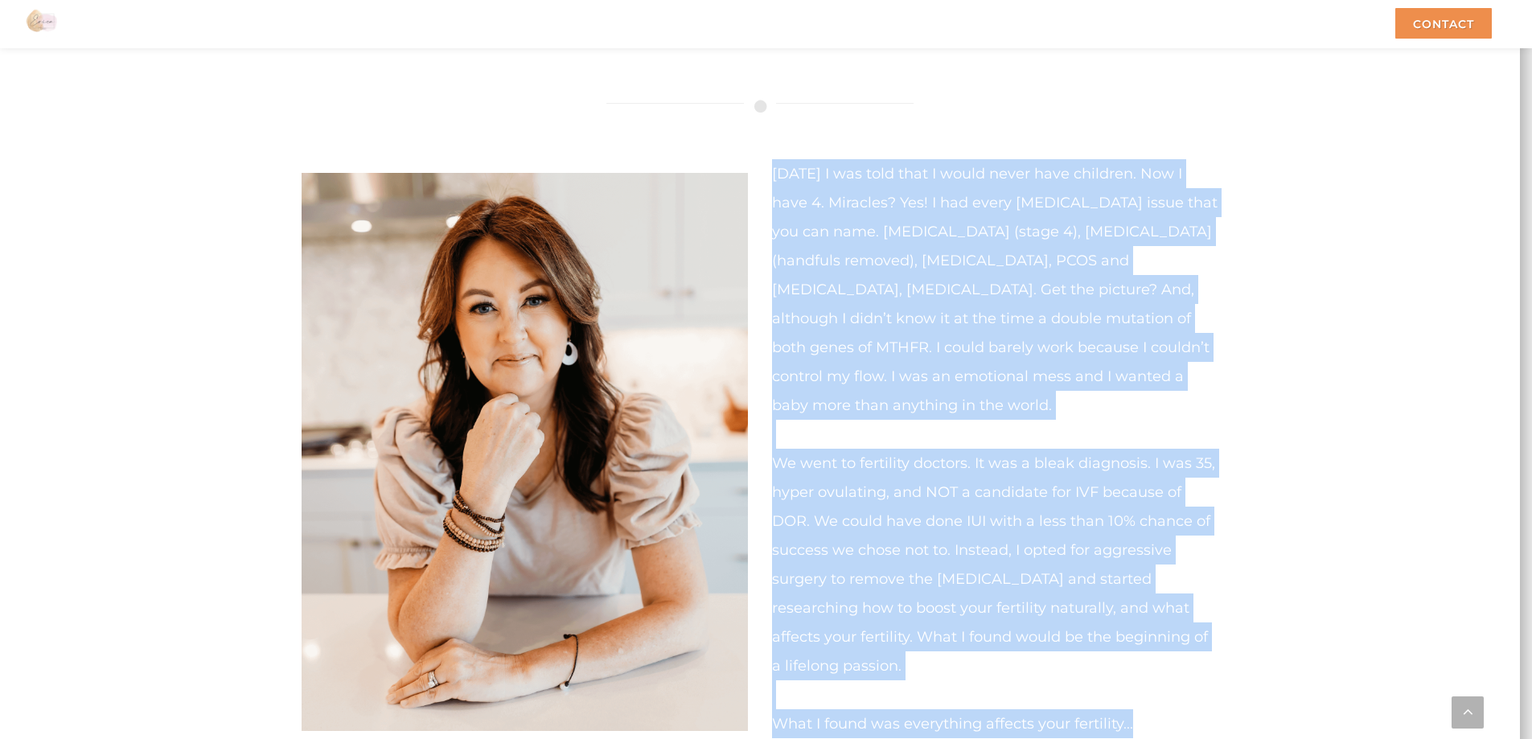
drag, startPoint x: 1142, startPoint y: 569, endPoint x: 760, endPoint y: 154, distance: 563.5
click at [760, 159] on div "[DATE] I was told that I would never have children. Now I have 4. Miracles? Yes…" at bounding box center [995, 510] width 471 height 702
click at [822, 112] on div "[DATE] I was told that I would never have children. Now I have 4. Miracles? Yes…" at bounding box center [760, 464] width 941 height 793
drag, startPoint x: 773, startPoint y: 143, endPoint x: 1151, endPoint y: 692, distance: 666.2
click at [1151, 692] on div "[DATE] I was told that I would never have children. Now I have 4. Miracles? Yes…" at bounding box center [995, 510] width 446 height 702
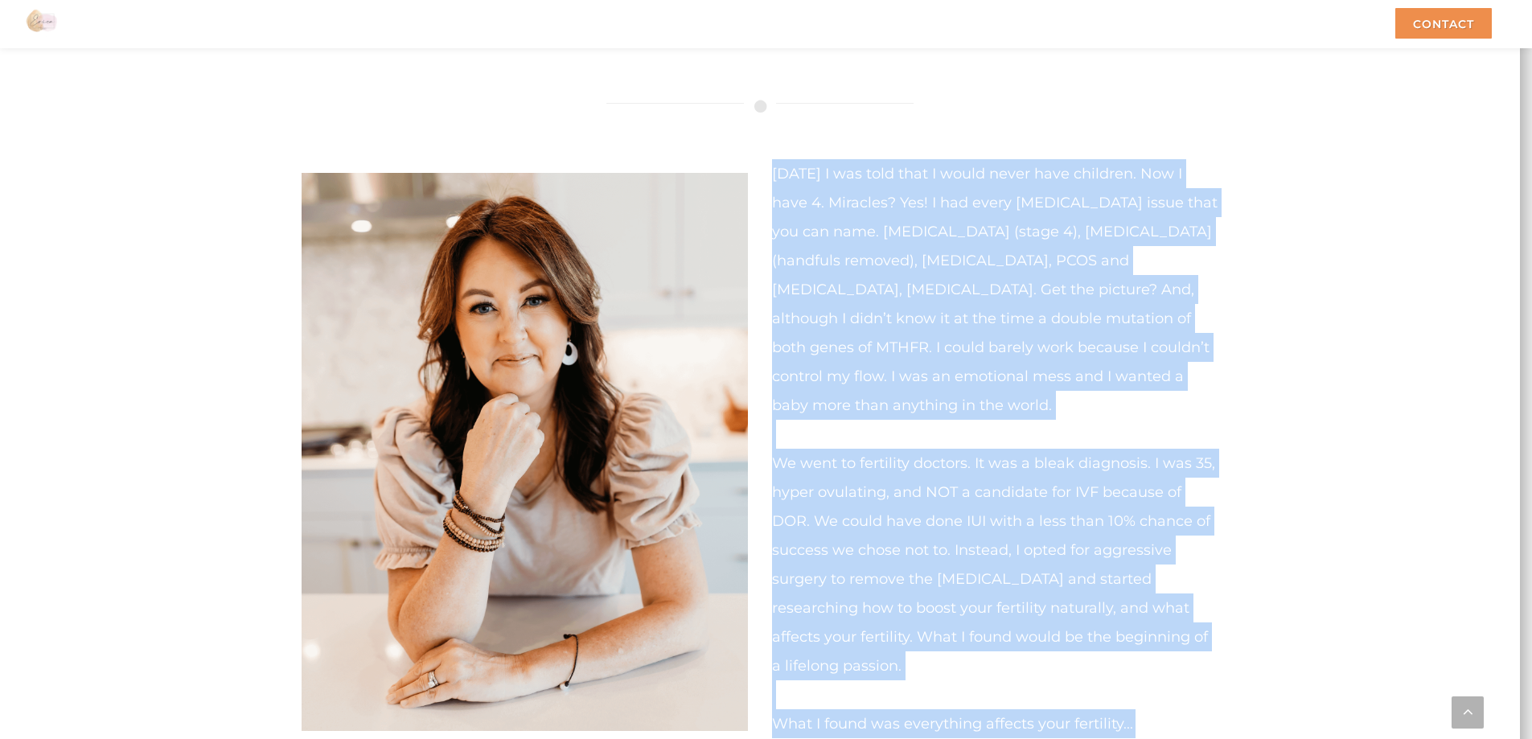
click at [1154, 689] on p "What I found was everything affects your fertility... More About My Story" at bounding box center [995, 748] width 446 height 136
drag, startPoint x: 1155, startPoint y: 682, endPoint x: 766, endPoint y: 121, distance: 682.5
click at [766, 121] on div "[DATE] I was told that I would never have children. Now I have 4. Miracles? Yes…" at bounding box center [760, 464] width 941 height 793
click at [843, 103] on div "[DATE] I was told that I would never have children. Now I have 4. Miracles? Yes…" at bounding box center [760, 464] width 941 height 793
drag, startPoint x: 773, startPoint y: 138, endPoint x: 1169, endPoint y: 701, distance: 689.3
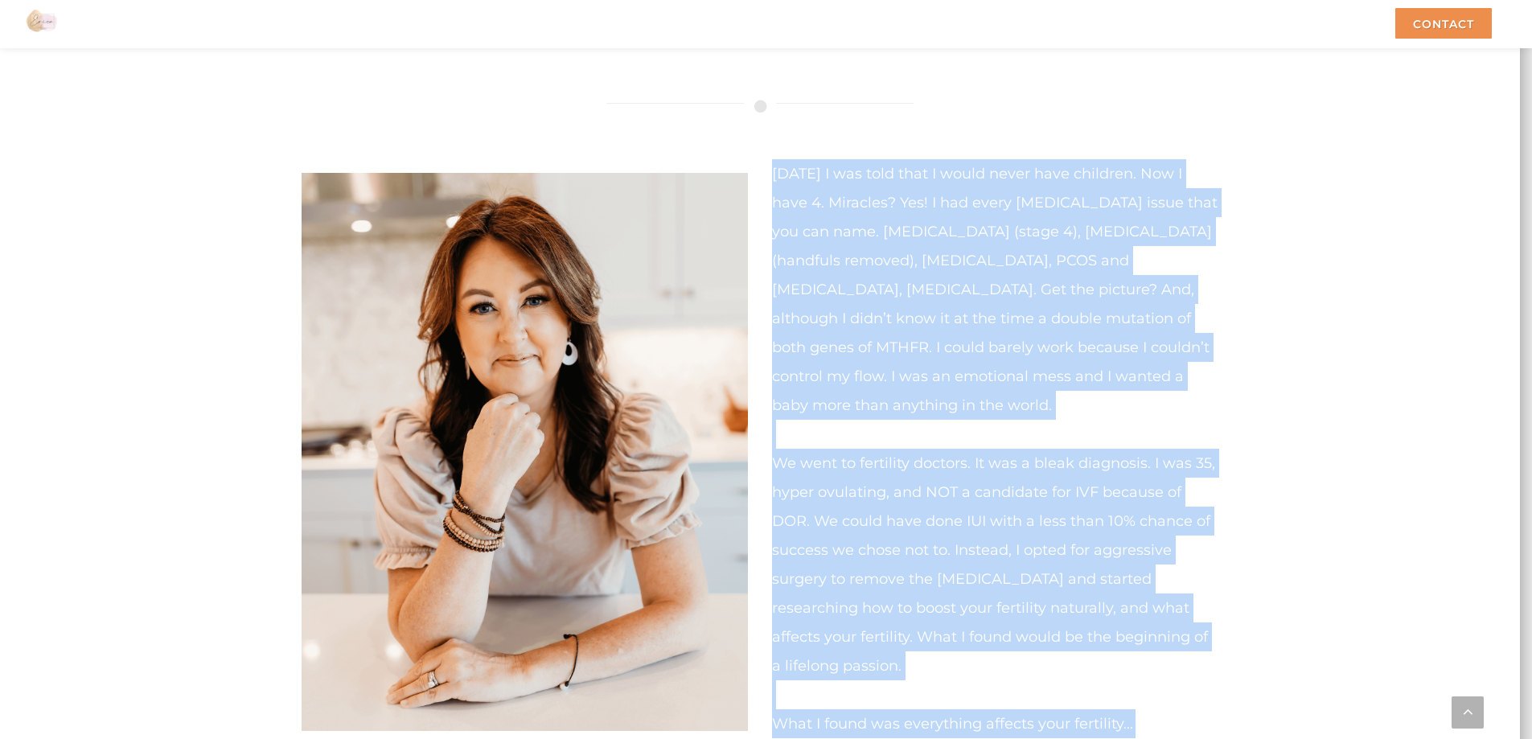
click at [1154, 701] on div "[DATE] I was told that I would never have children. Now I have 4. Miracles? Yes…" at bounding box center [995, 510] width 446 height 702
click at [1154, 680] on p "What I found was everything affects your fertility... More About My Story" at bounding box center [995, 748] width 446 height 136
drag, startPoint x: 1095, startPoint y: 660, endPoint x: 771, endPoint y: 119, distance: 629.8
click at [771, 119] on div "[DATE] I was told that I would never have children. Now I have 4. Miracles? Yes…" at bounding box center [760, 464] width 941 height 793
click at [800, 102] on div "[DATE] I was told that I would never have children. Now I have 4. Miracles? Yes…" at bounding box center [760, 464] width 941 height 793
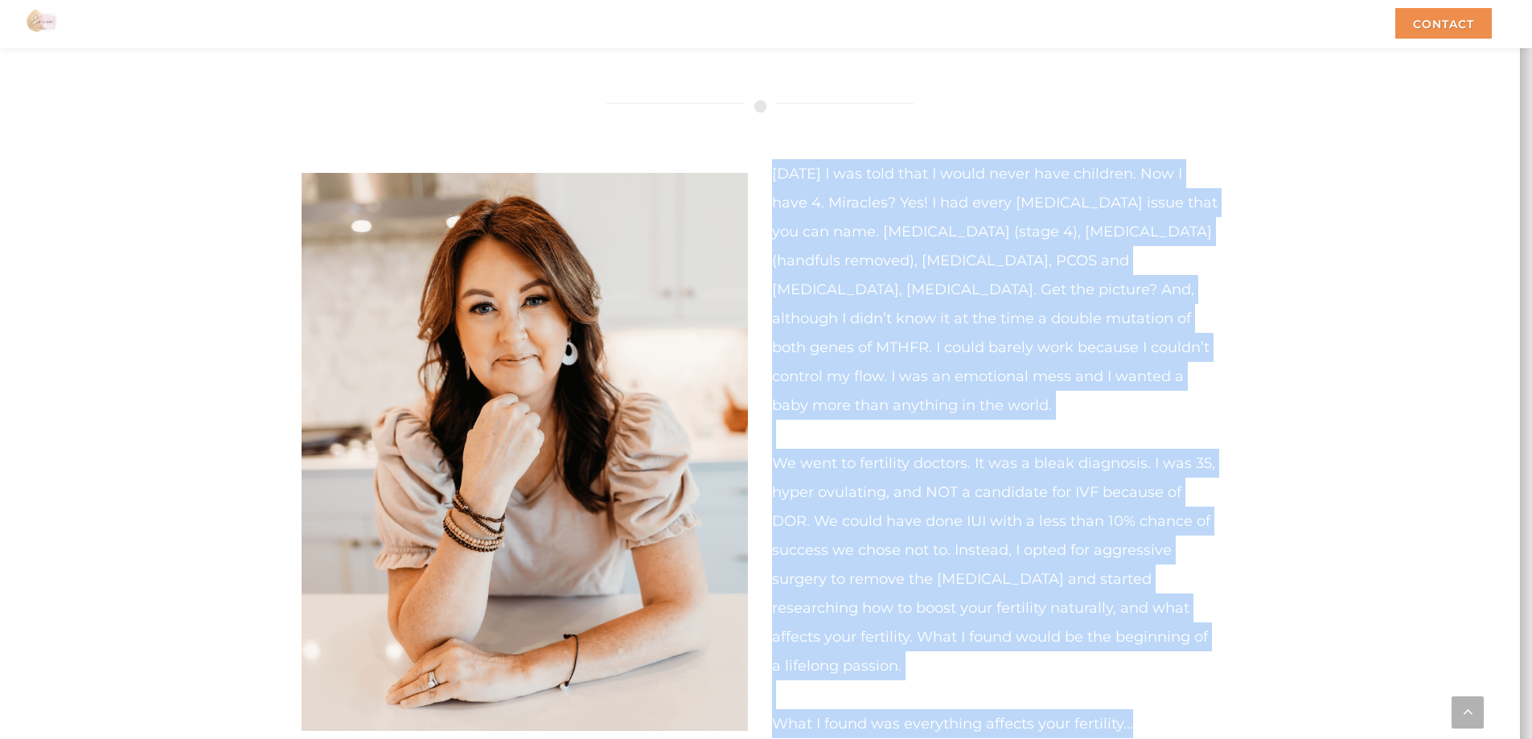
click at [771, 125] on div "[DATE] I was told that I would never have children. Now I have 4. Miracles? Yes…" at bounding box center [760, 464] width 941 height 793
drag, startPoint x: 770, startPoint y: 143, endPoint x: 1168, endPoint y: 677, distance: 666.1
click at [1154, 677] on div "[DATE] I was told that I would never have children. Now I have 4. Miracles? Yes…" at bounding box center [995, 510] width 471 height 702
click at [1154, 680] on p "What I found was everything affects your fertility... More About My Story" at bounding box center [995, 748] width 446 height 136
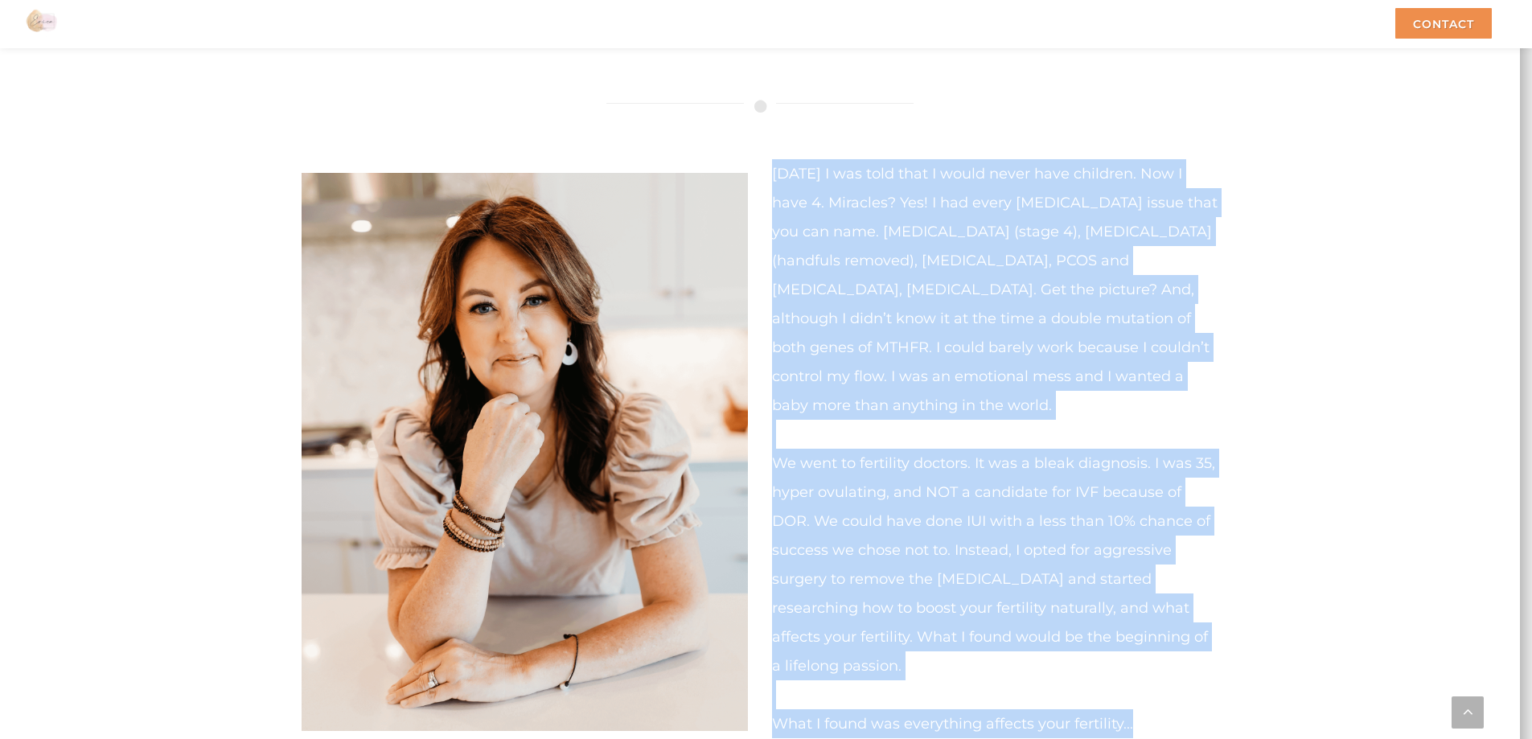
click at [1151, 683] on p "What I found was everything affects your fertility... More About My Story" at bounding box center [995, 748] width 446 height 136
click at [1138, 680] on p "What I found was everything affects your fertility... More About My Story" at bounding box center [995, 748] width 446 height 136
drag, startPoint x: 1160, startPoint y: 680, endPoint x: 767, endPoint y: 117, distance: 685.7
click at [767, 117] on div "[DATE] I was told that I would never have children. Now I have 4. Miracles? Yes…" at bounding box center [760, 464] width 941 height 793
click at [809, 102] on div "[DATE] I was told that I would never have children. Now I have 4. Miracles? Yes…" at bounding box center [760, 464] width 941 height 793
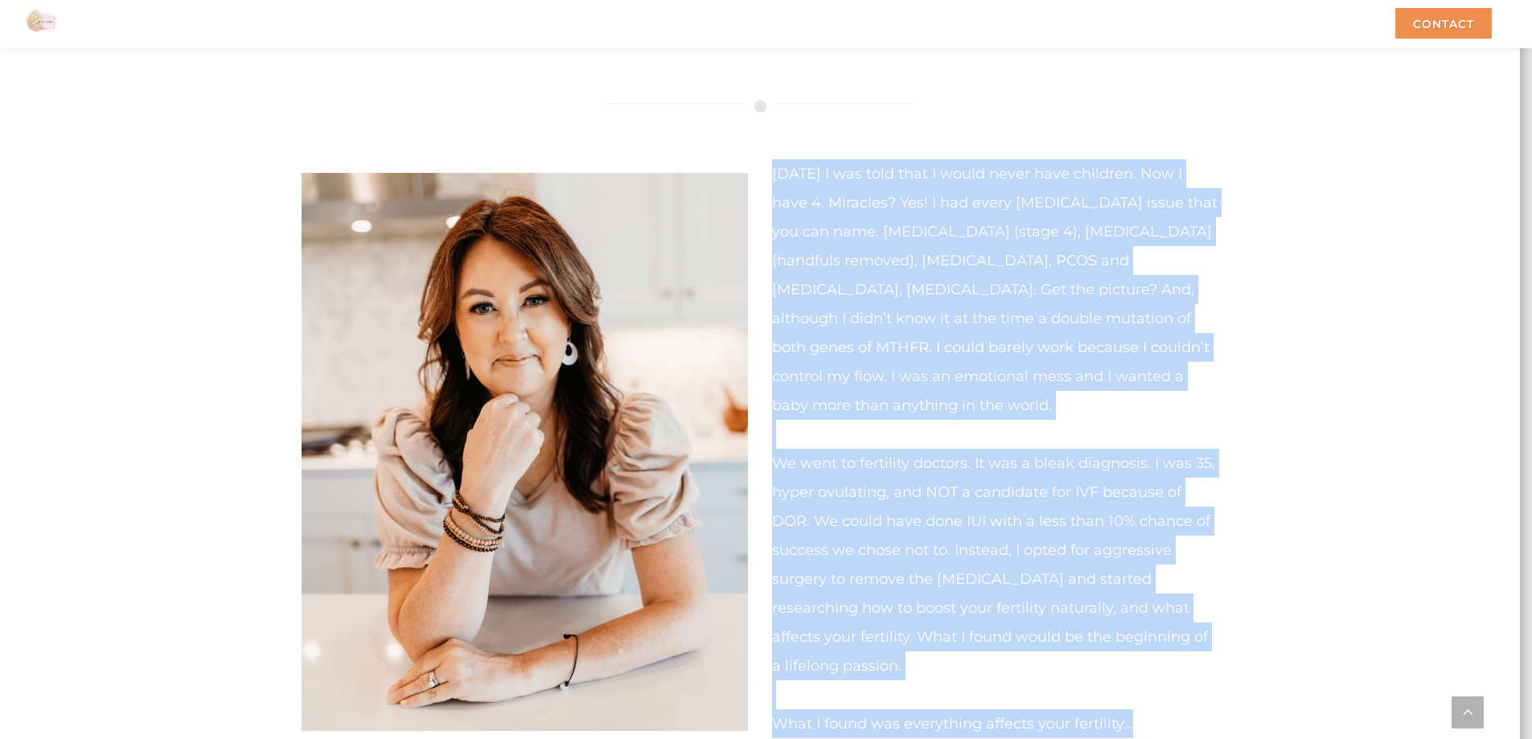
click at [867, 125] on div "[DATE] I was told that I would never have children. Now I have 4. Miracles? Yes…" at bounding box center [760, 464] width 941 height 793
drag, startPoint x: 772, startPoint y: 145, endPoint x: 1164, endPoint y: 675, distance: 659.1
click at [1154, 687] on div "[DATE] I was told that I would never have children. Now I have 4. Miracles? Yes…" at bounding box center [995, 510] width 446 height 702
click at [1154, 680] on p "What I found was everything affects your fertility... More About My Story" at bounding box center [995, 748] width 446 height 136
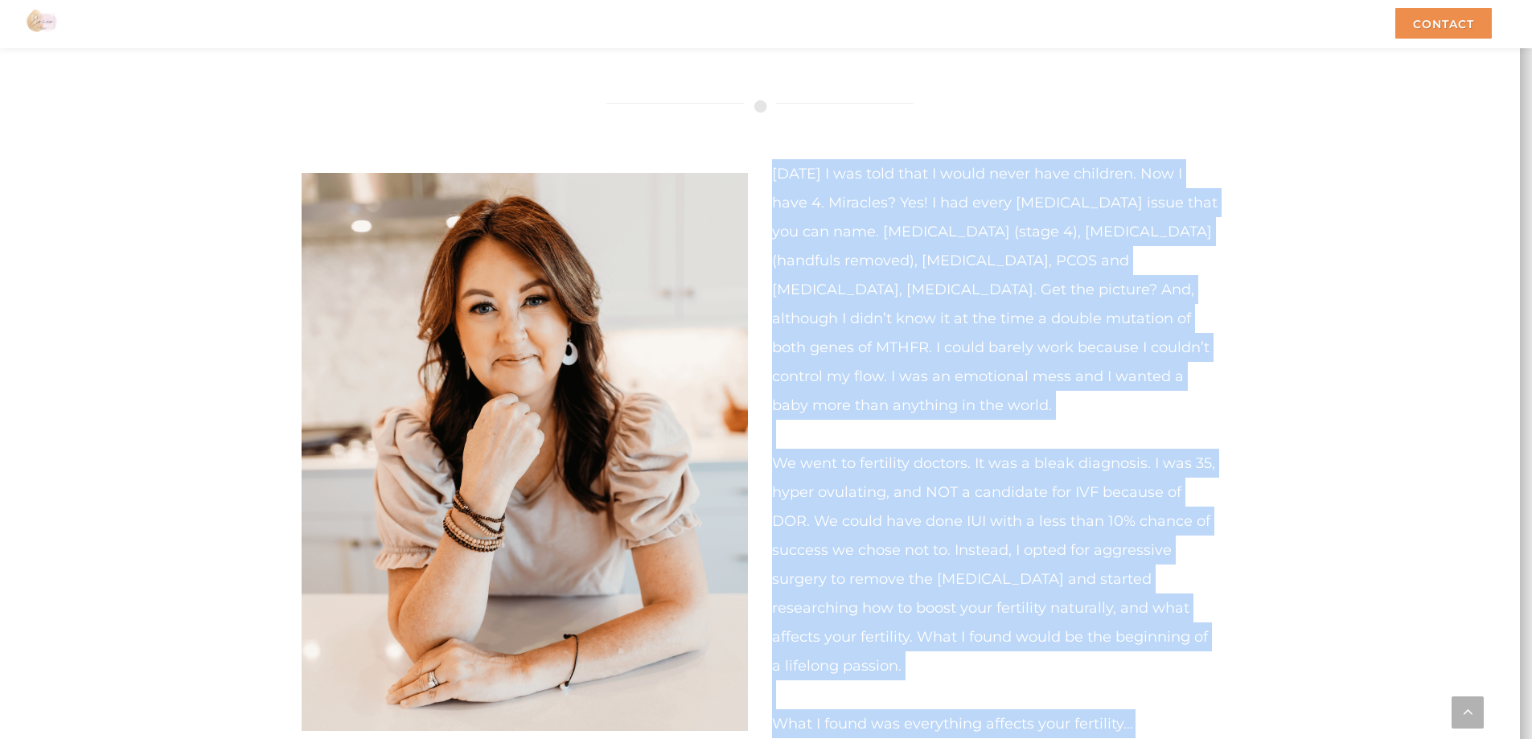
click at [1113, 680] on p "What I found was everything affects your fertility... More About My Story" at bounding box center [995, 748] width 446 height 136
click at [1008, 581] on span "We went to fertility doctors. It was a bleak diagnosis. I was 35, hyper ovulati…" at bounding box center [993, 564] width 443 height 220
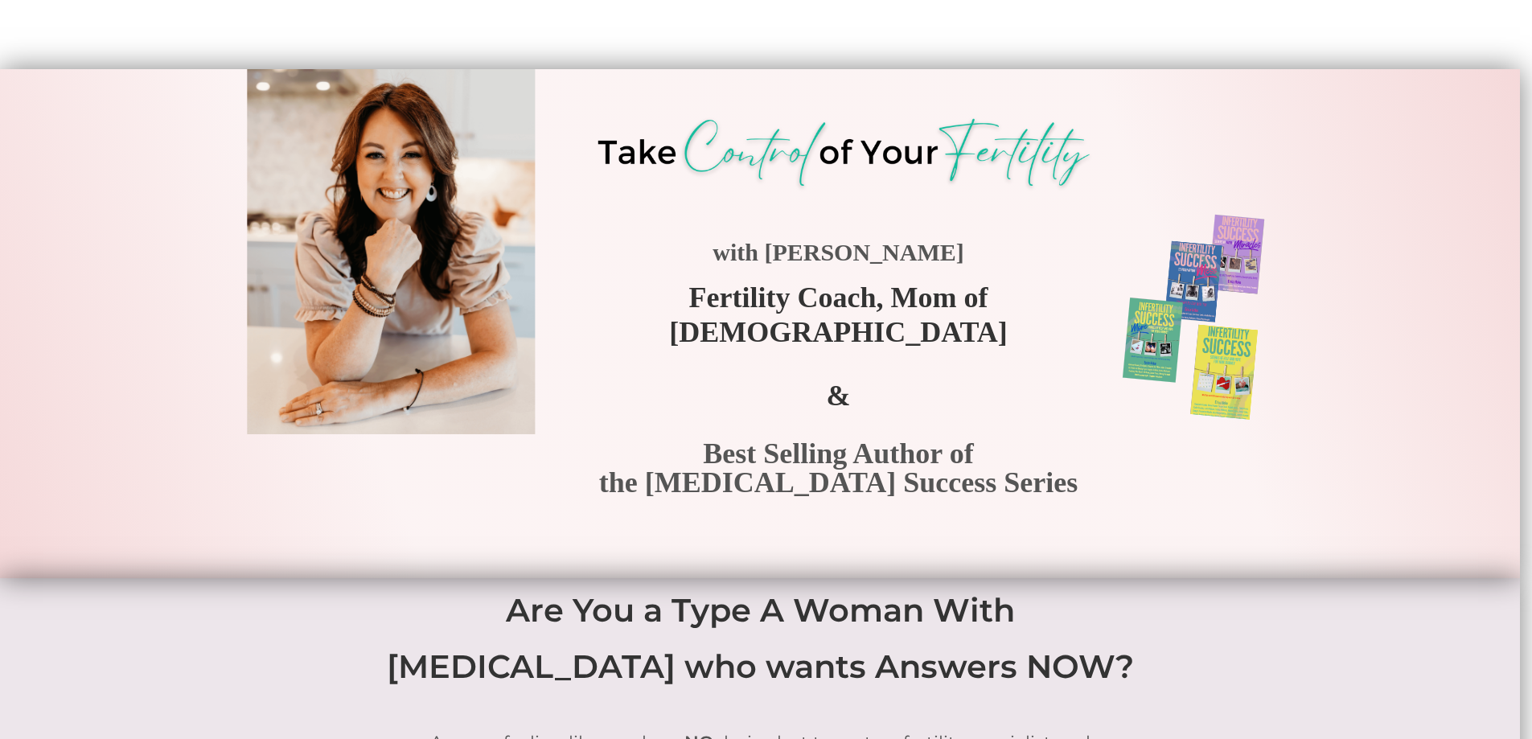
scroll to position [0, 0]
